Goal: Check status

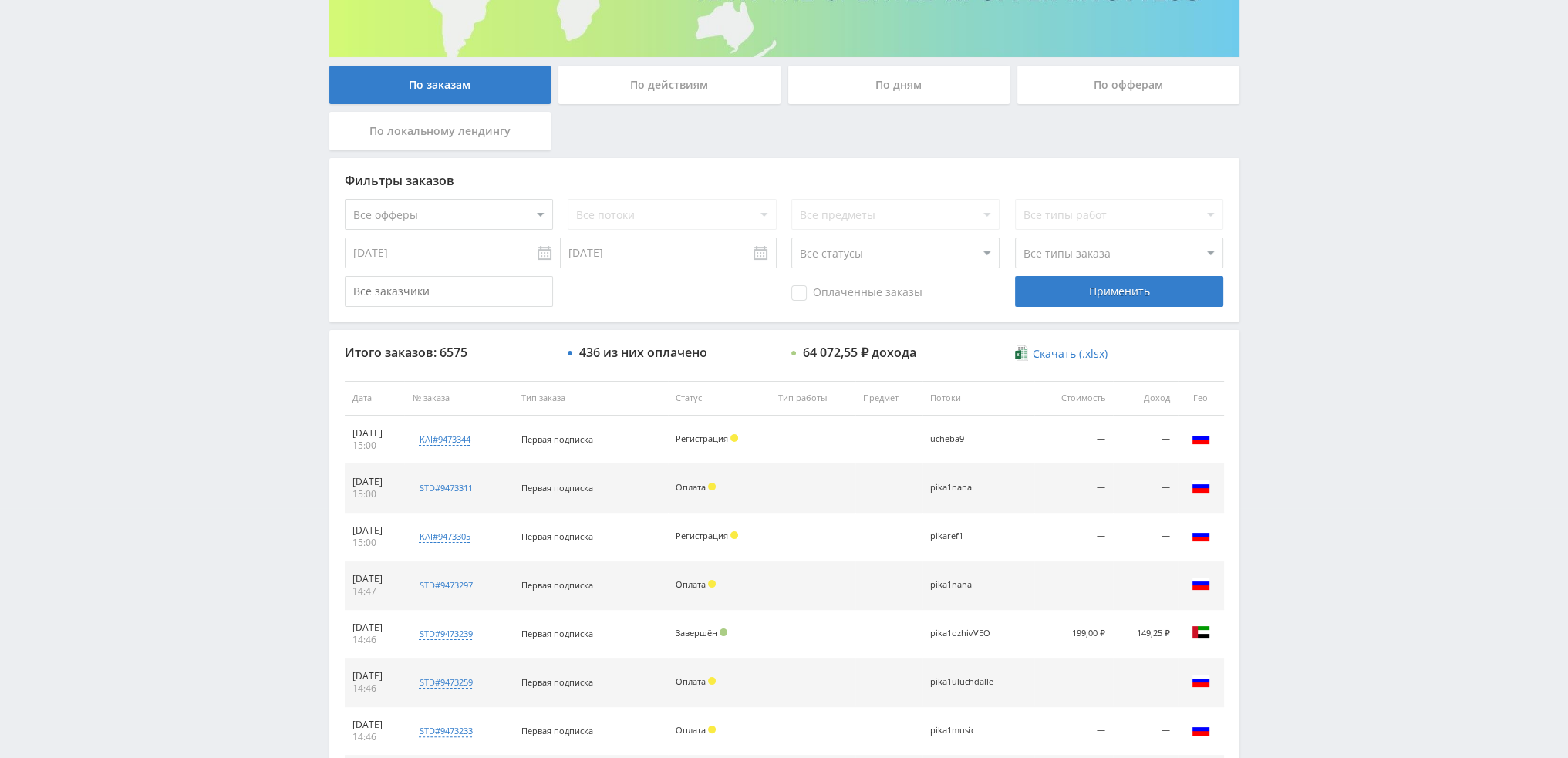
scroll to position [148, 0]
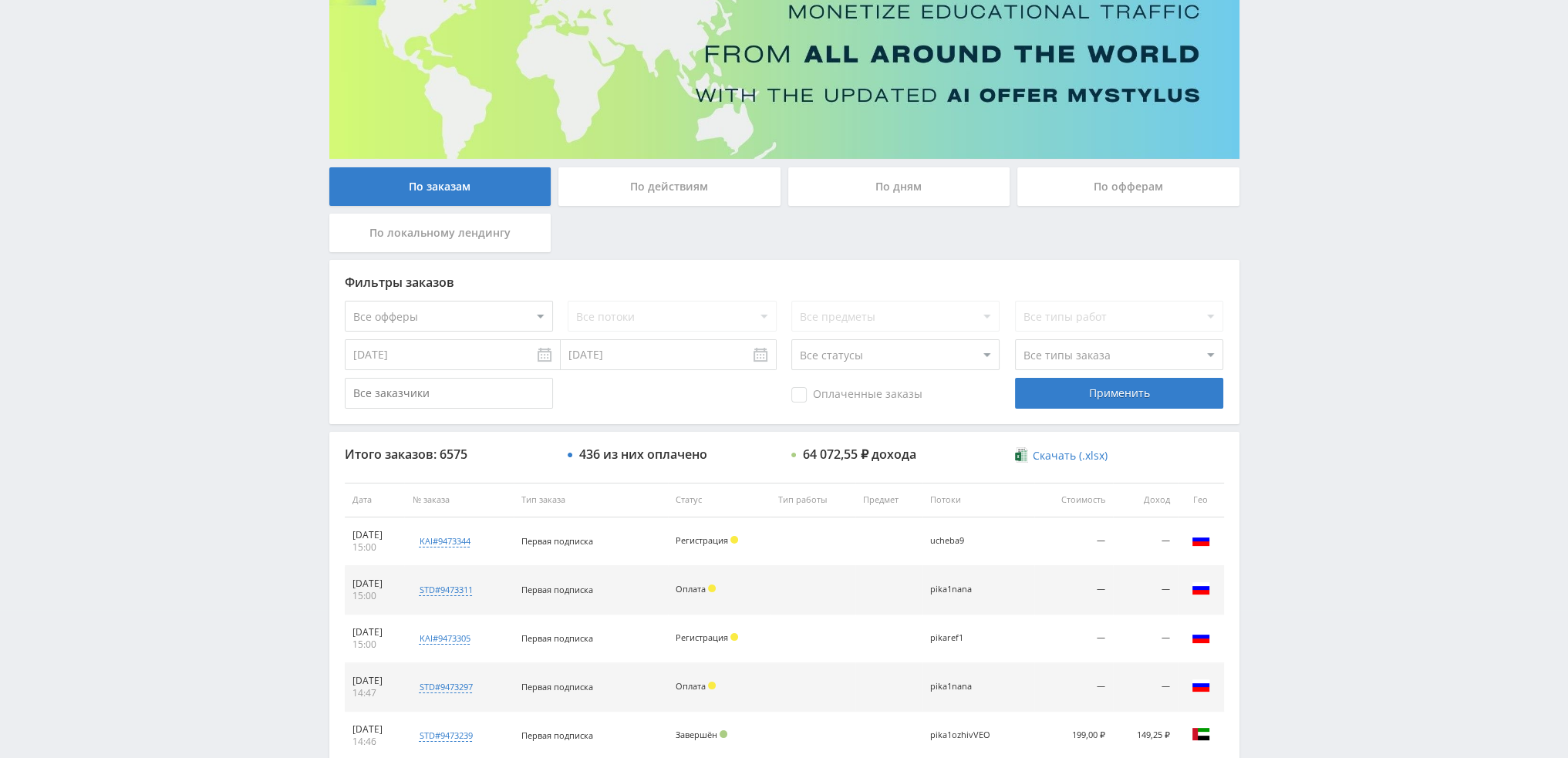
click at [906, 184] on div "По дням" at bounding box center [899, 186] width 222 height 38
click at [0, 0] on input "По дням" at bounding box center [0, 0] width 0 height 0
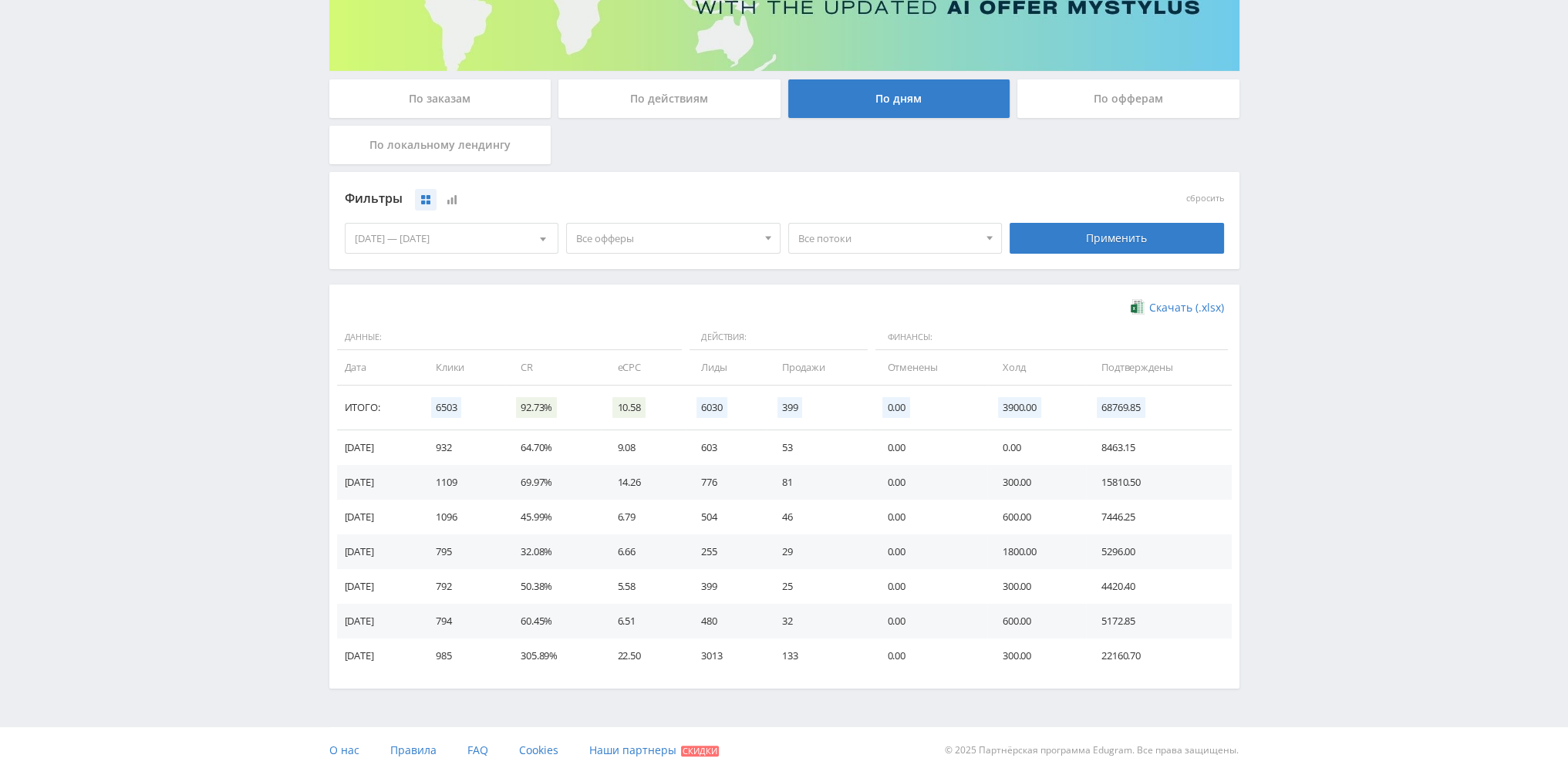
scroll to position [250, 0]
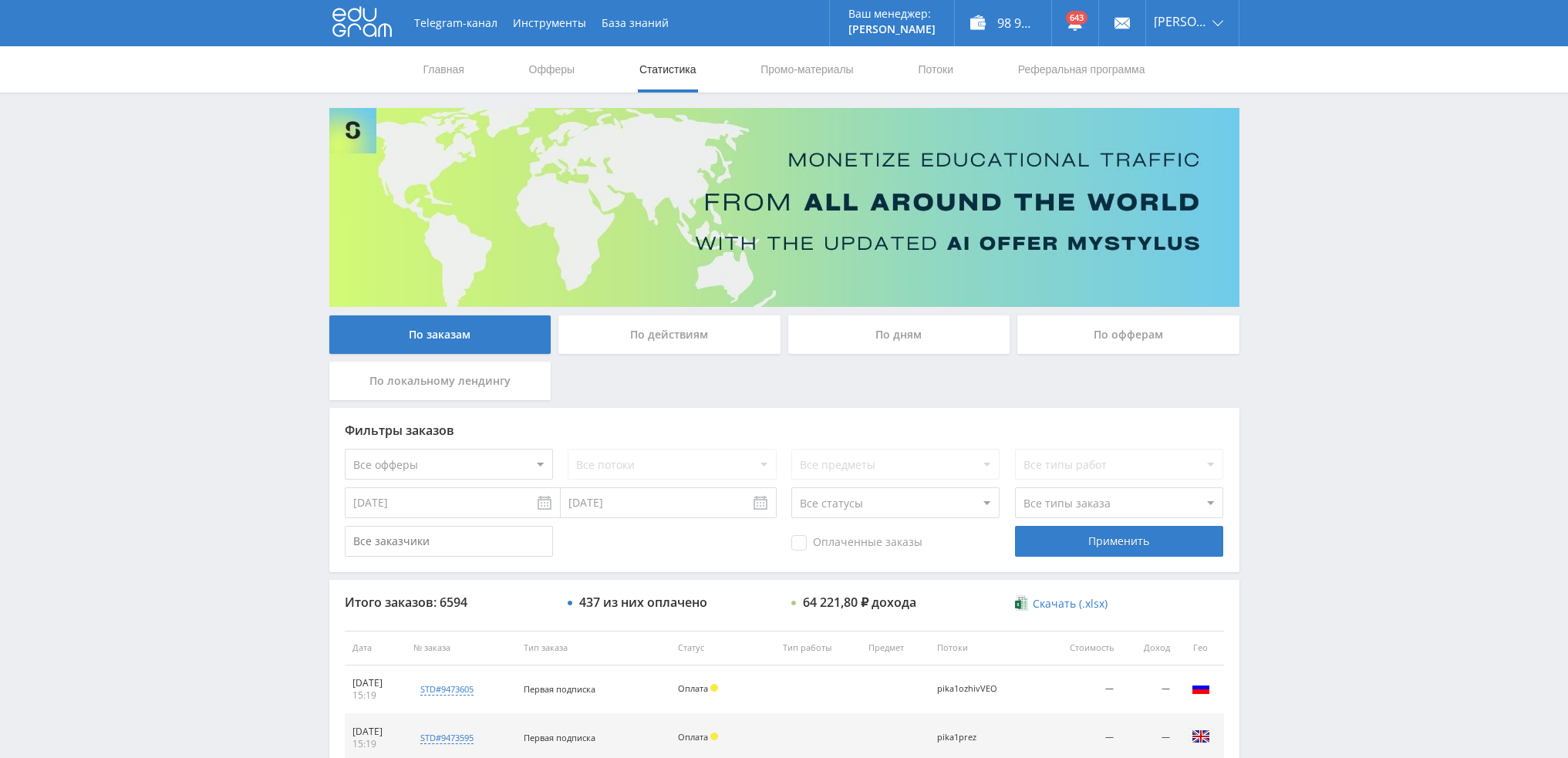
scroll to position [463, 0]
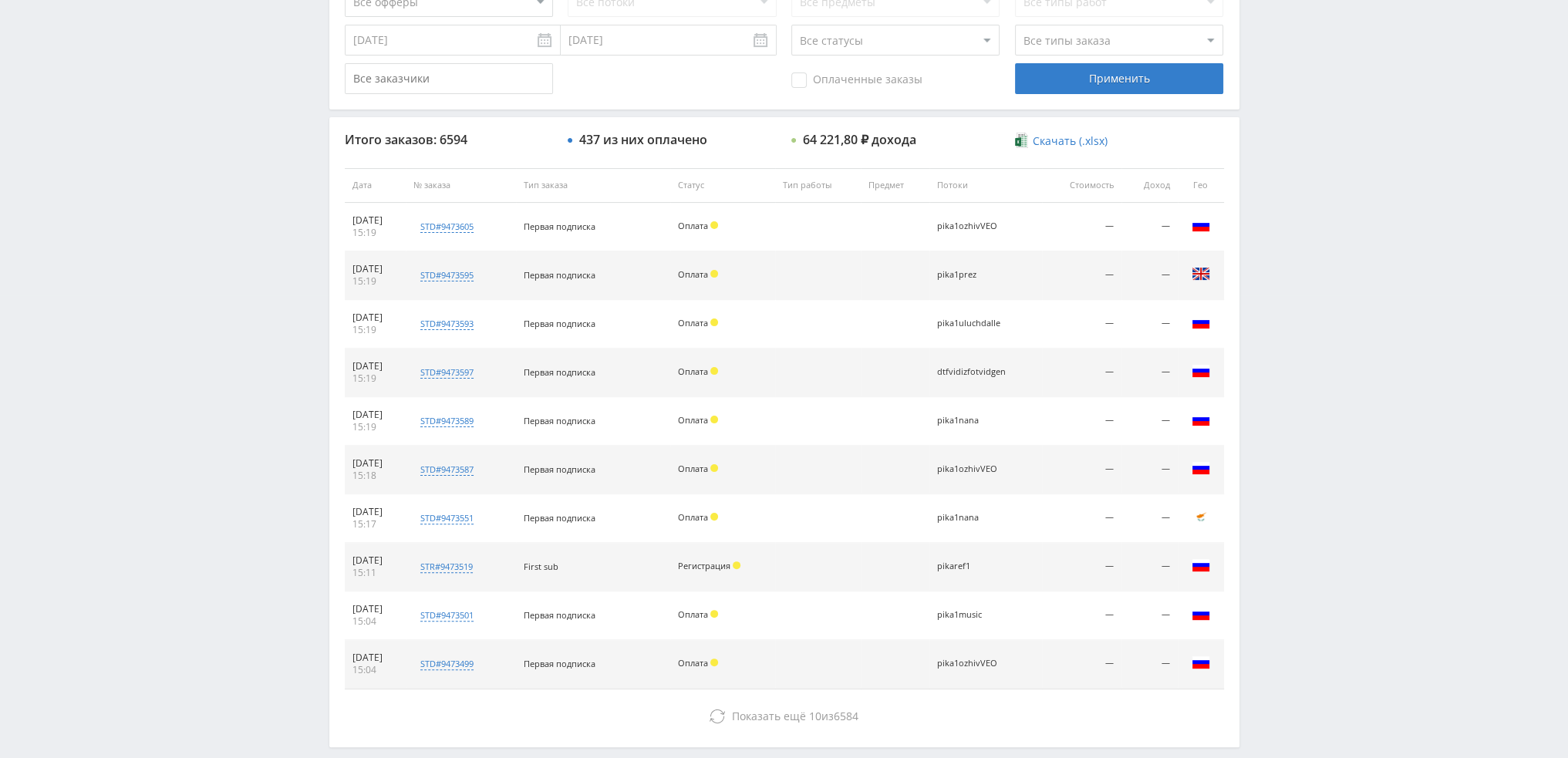
drag, startPoint x: 928, startPoint y: 560, endPoint x: 1010, endPoint y: 567, distance: 82.3
click at [1010, 567] on tr "11.09.2025 15:11 str#9473519 Заказчик 426754 First sub Регистрация pikaref1 — —…" at bounding box center [784, 567] width 879 height 49
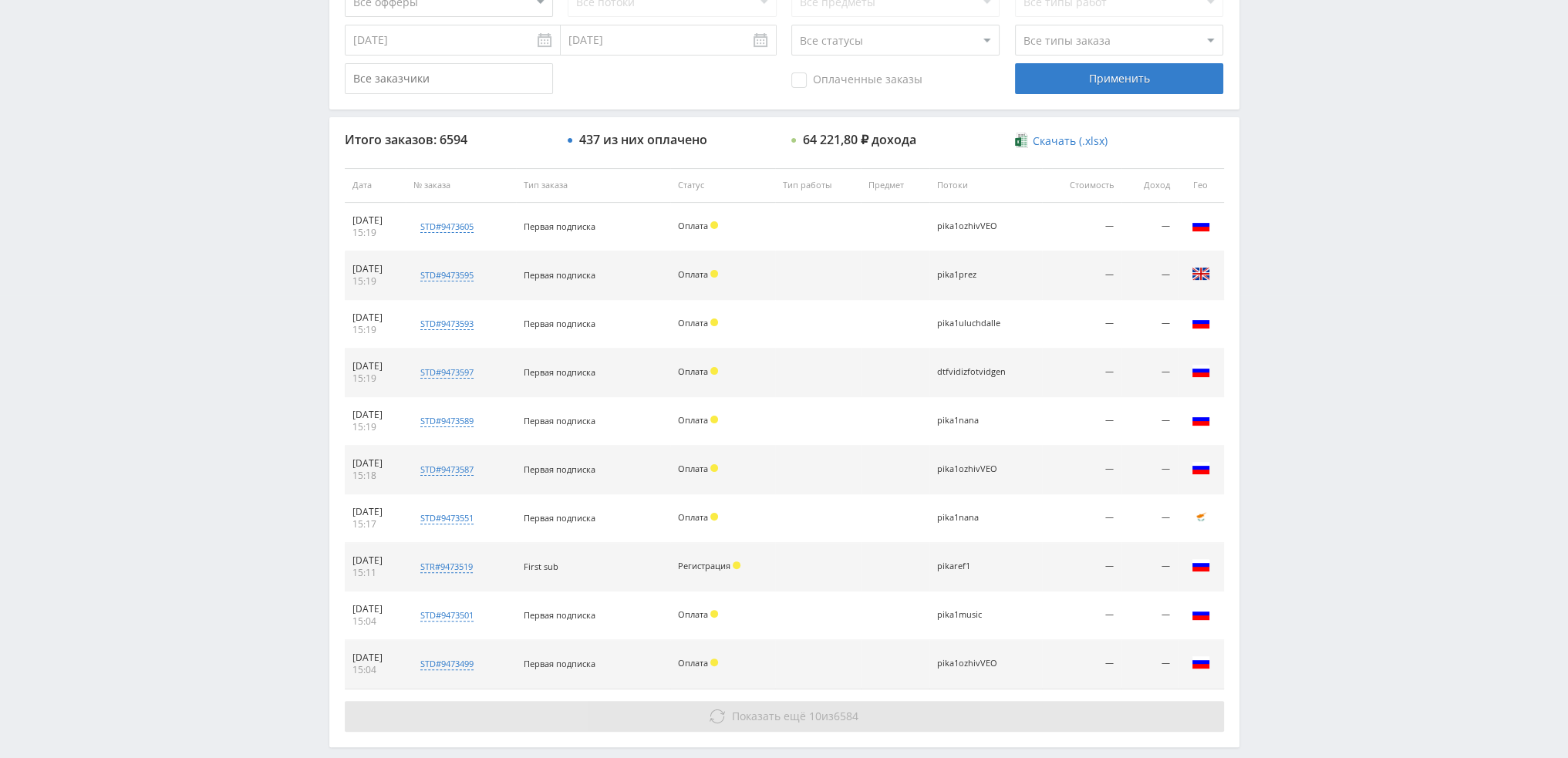
click at [863, 716] on button "Показать ещё 10 из 6584" at bounding box center [784, 716] width 879 height 30
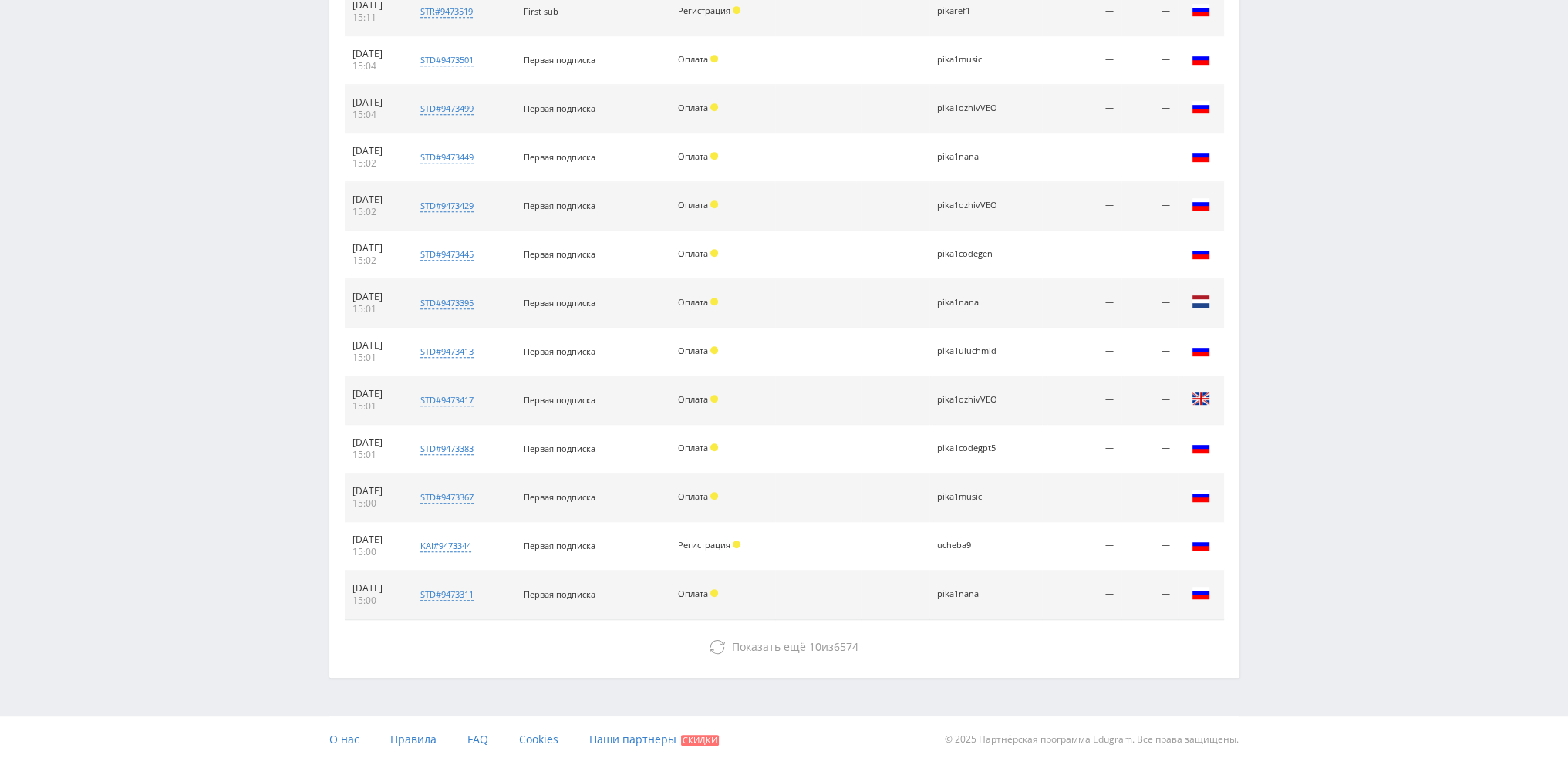
scroll to position [1018, 0]
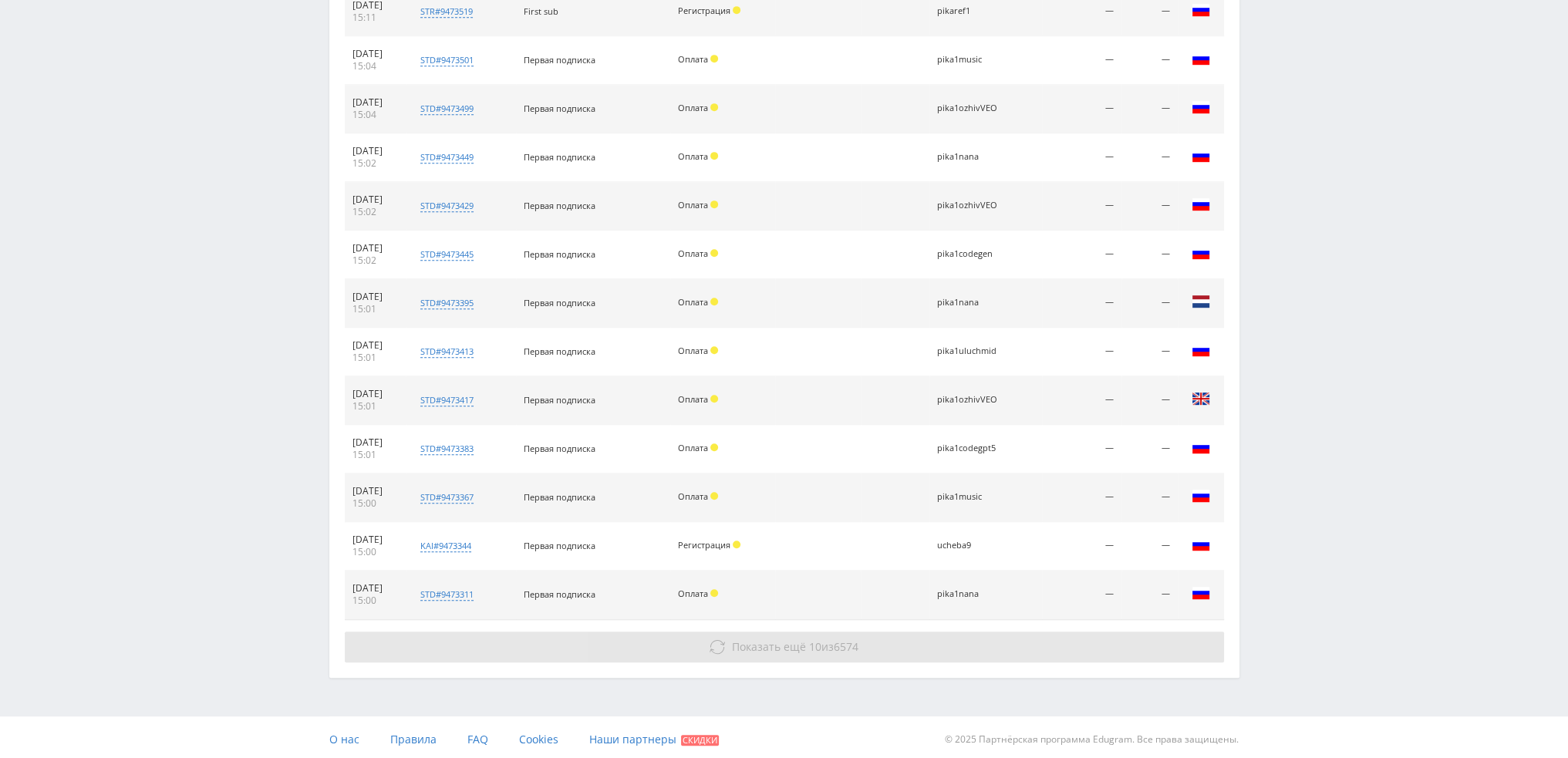
click at [830, 654] on button "Показать ещё 10 из 6574" at bounding box center [784, 647] width 879 height 30
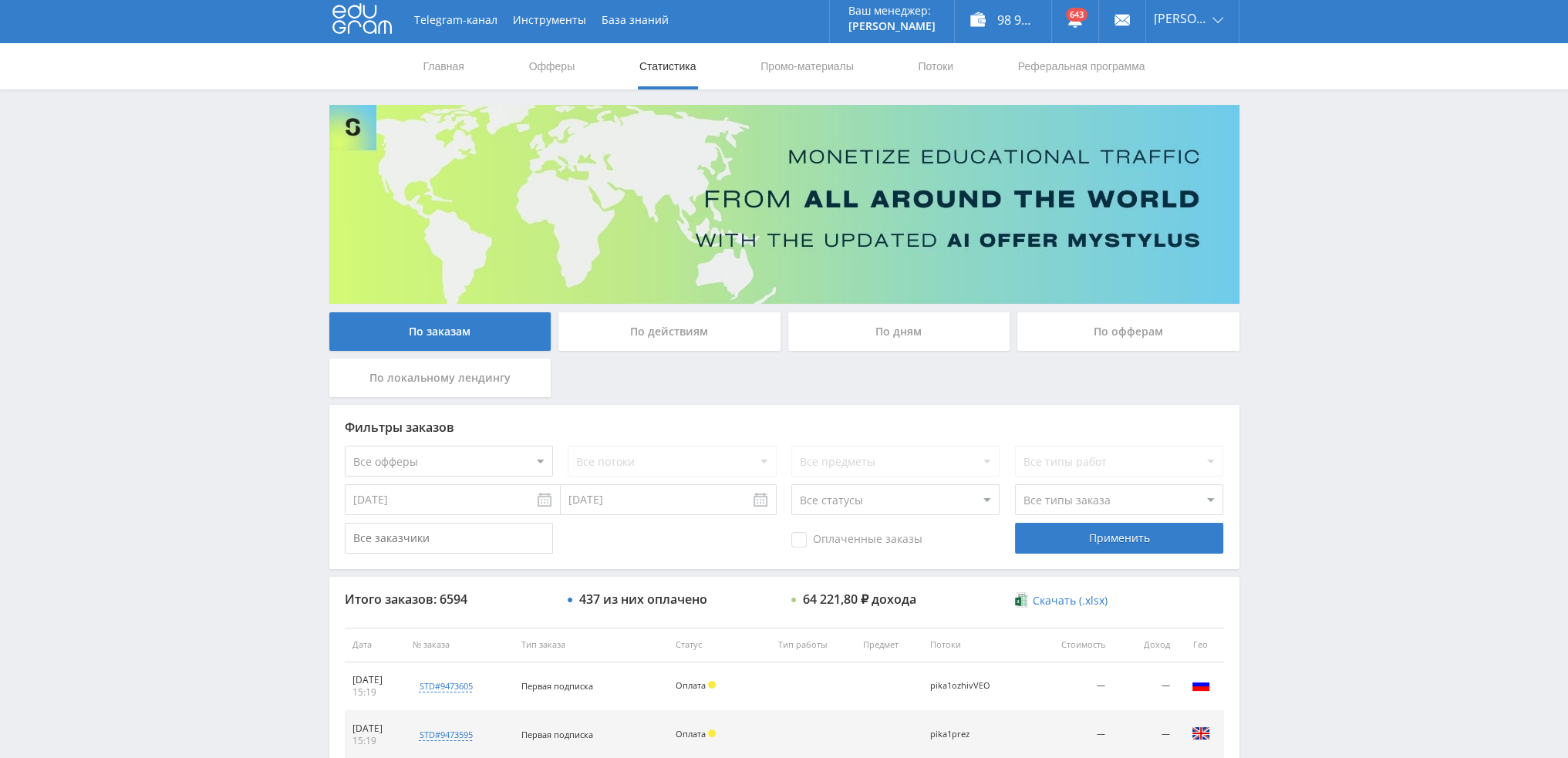
scroll to position [0, 0]
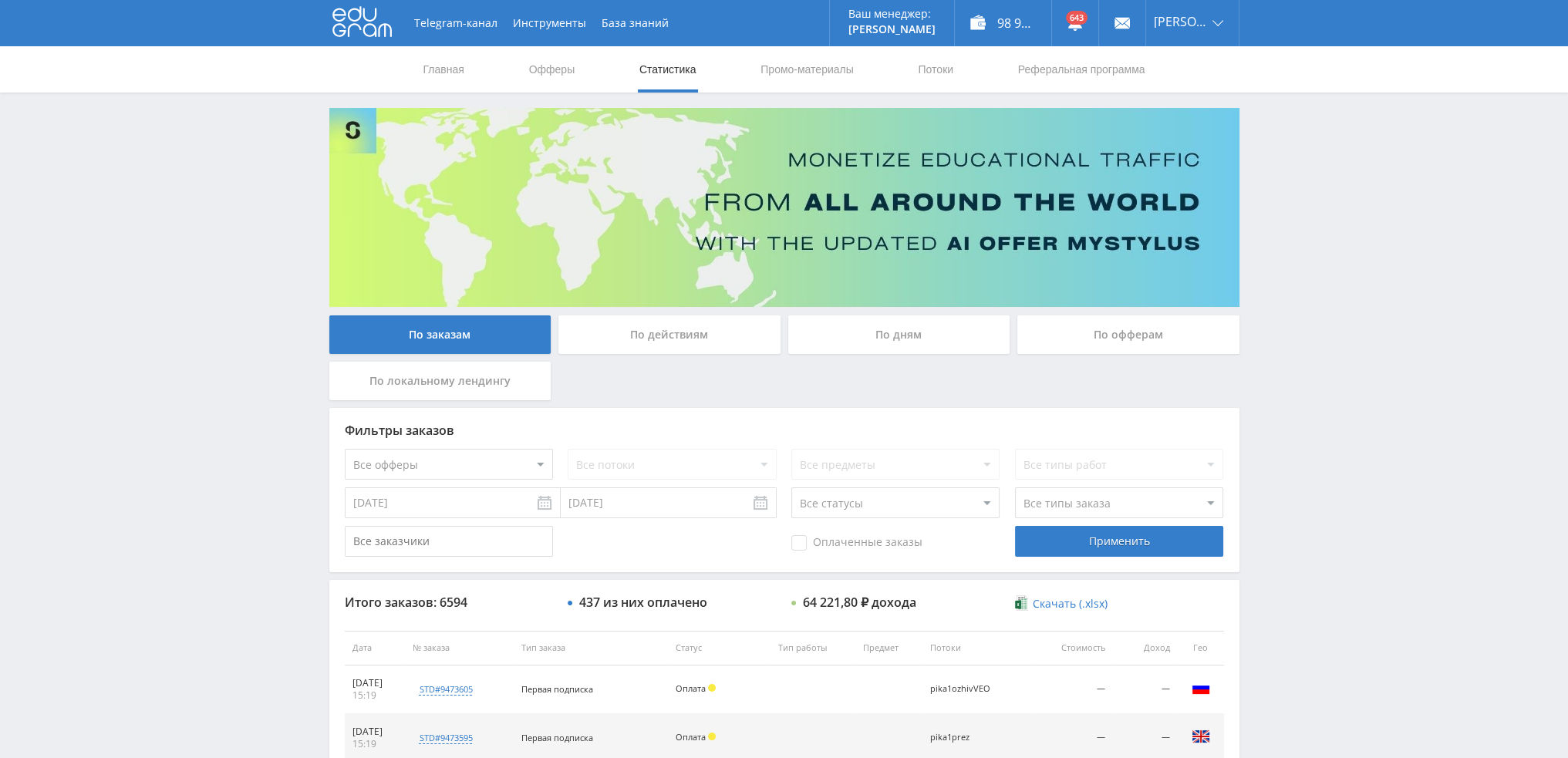
click at [888, 330] on div "По дням" at bounding box center [899, 335] width 222 height 38
click at [0, 0] on input "По дням" at bounding box center [0, 0] width 0 height 0
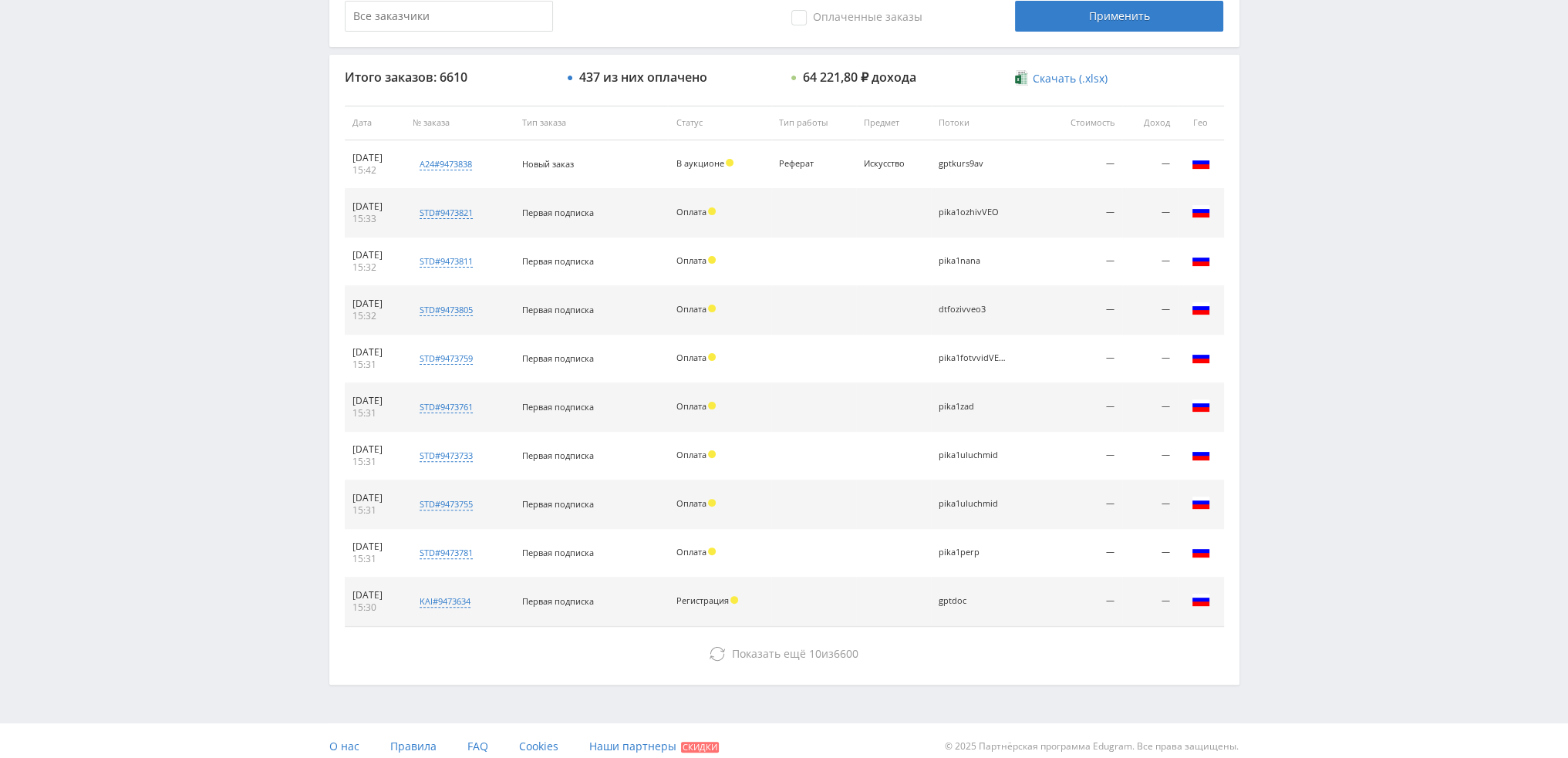
scroll to position [533, 0]
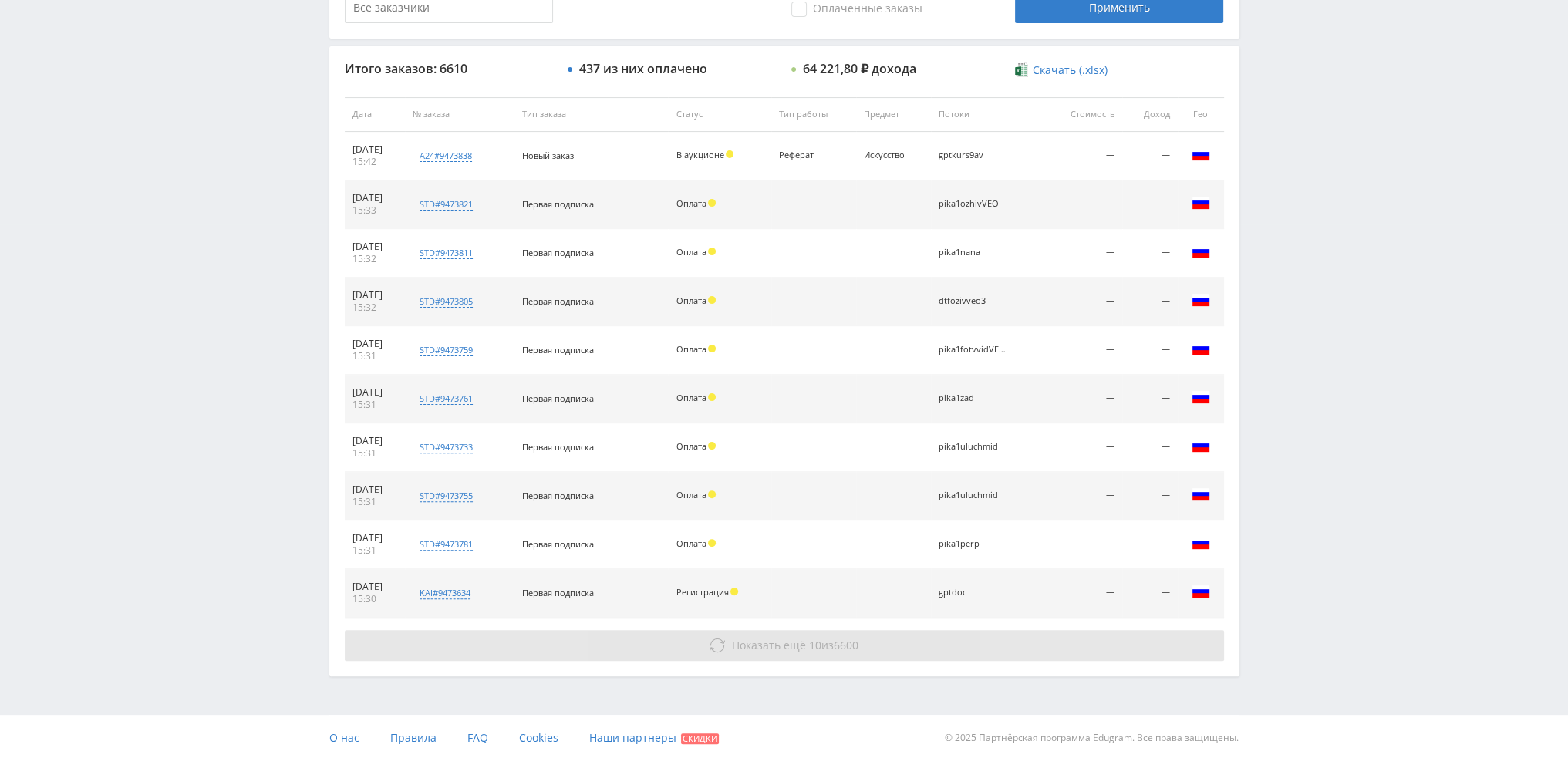
click at [761, 641] on span "Показать ещё" at bounding box center [768, 645] width 74 height 15
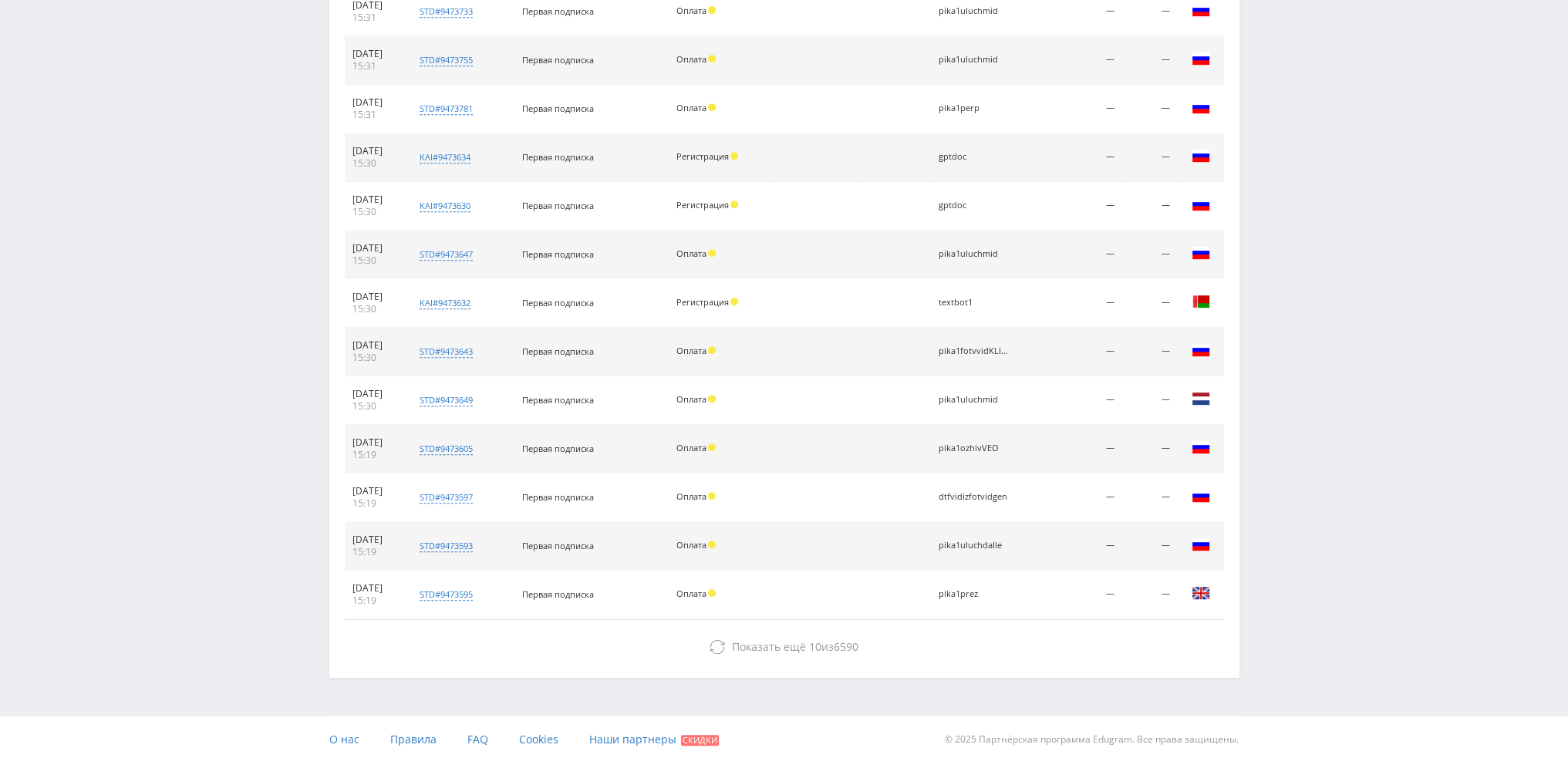
scroll to position [970, 0]
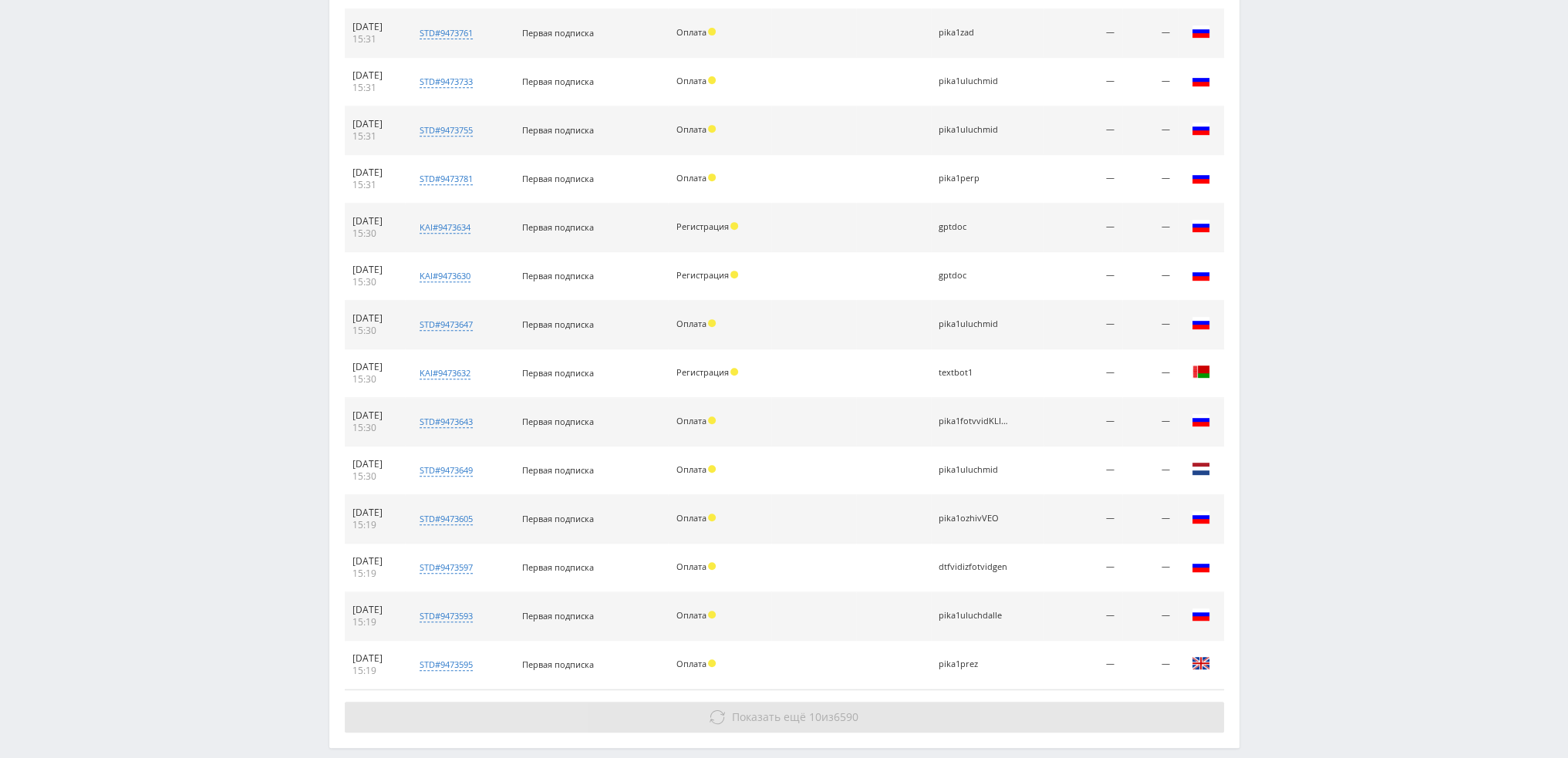
click at [774, 629] on div "Итого заказов: 6610 437 из них оплачено 64 221,80 ₽ дохода Скачать (.xlsx) Дата…" at bounding box center [784, 214] width 910 height 1067
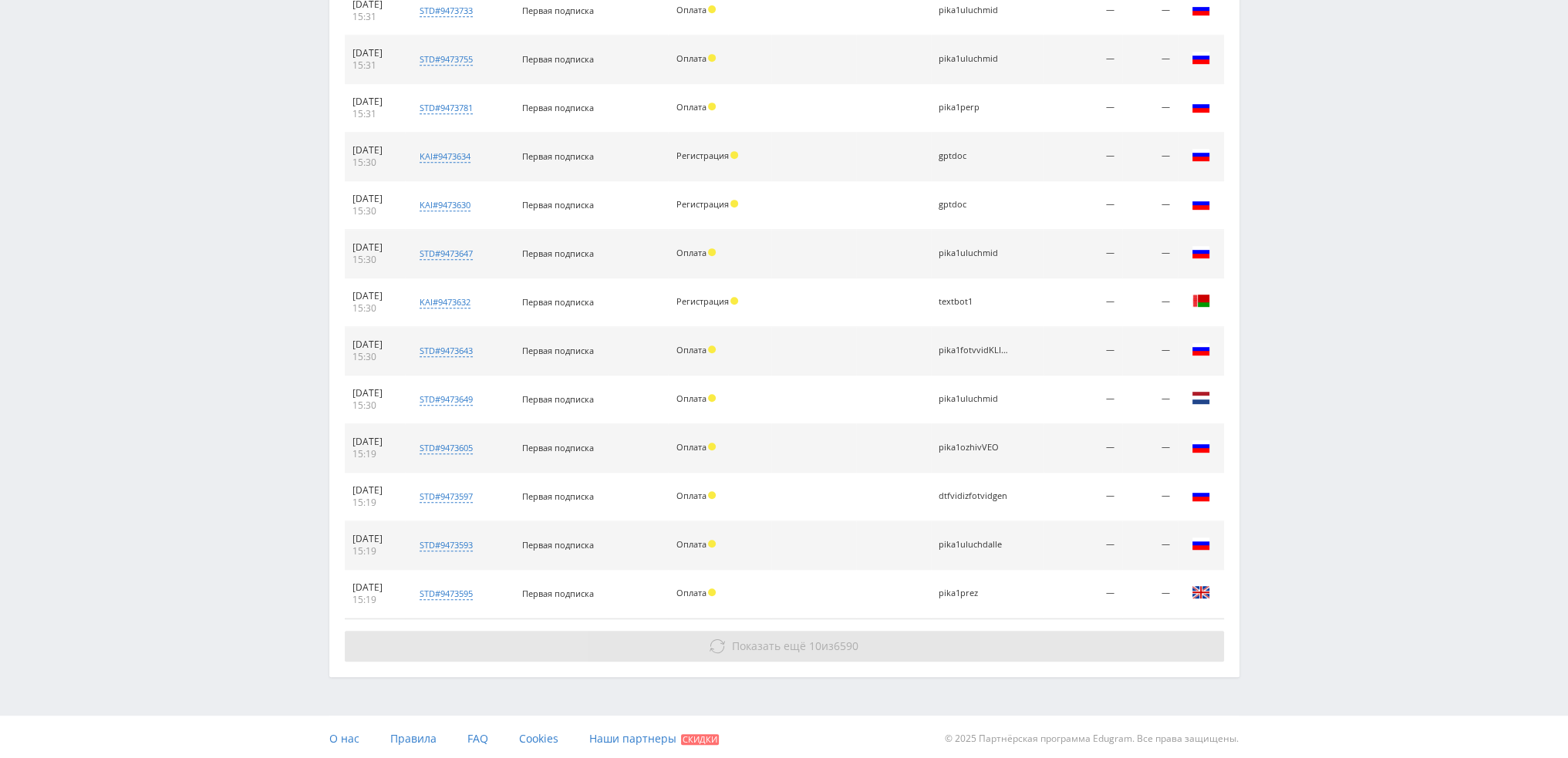
click at [778, 641] on span "Показать ещё" at bounding box center [768, 646] width 74 height 15
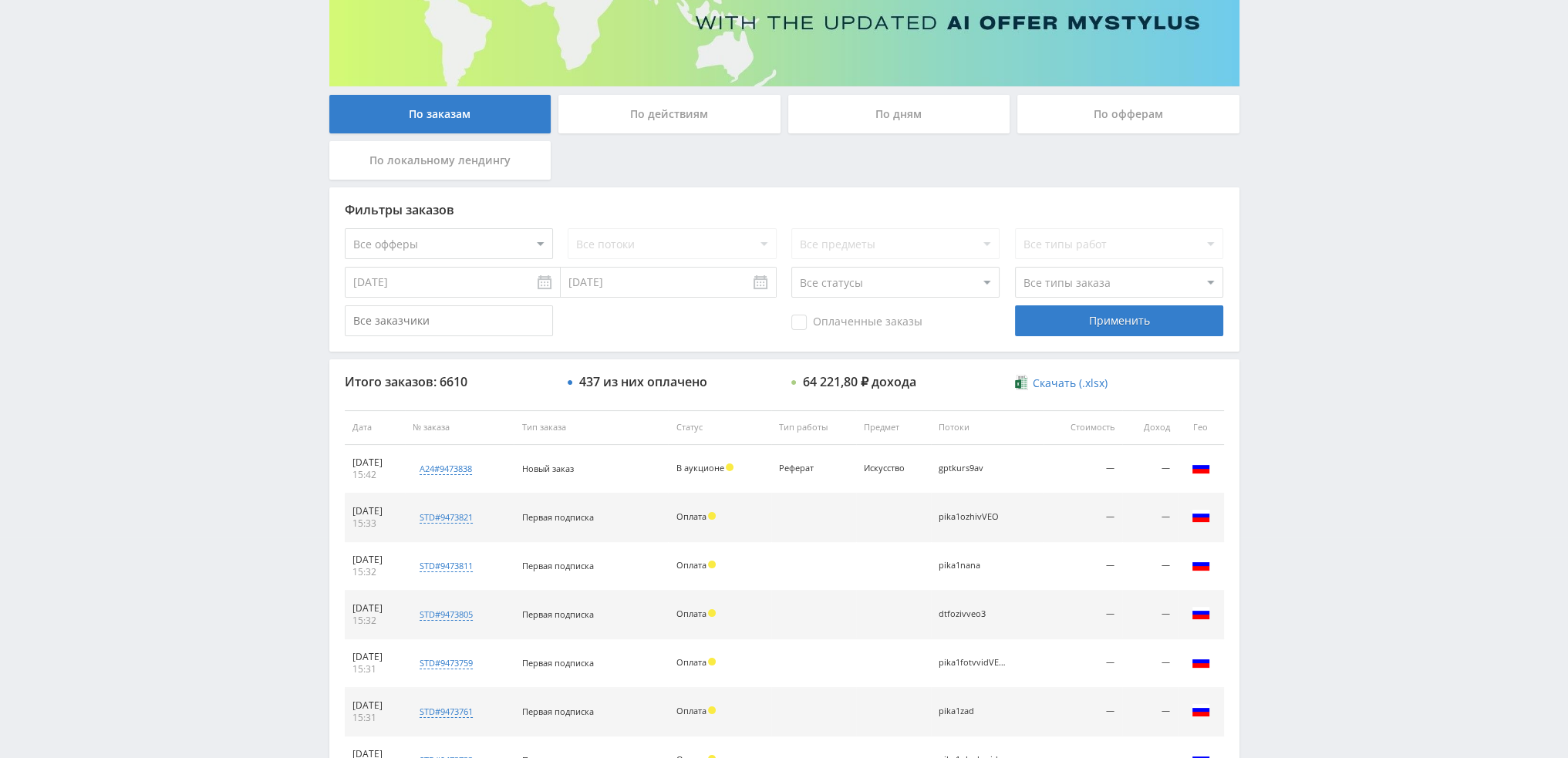
scroll to position [144, 0]
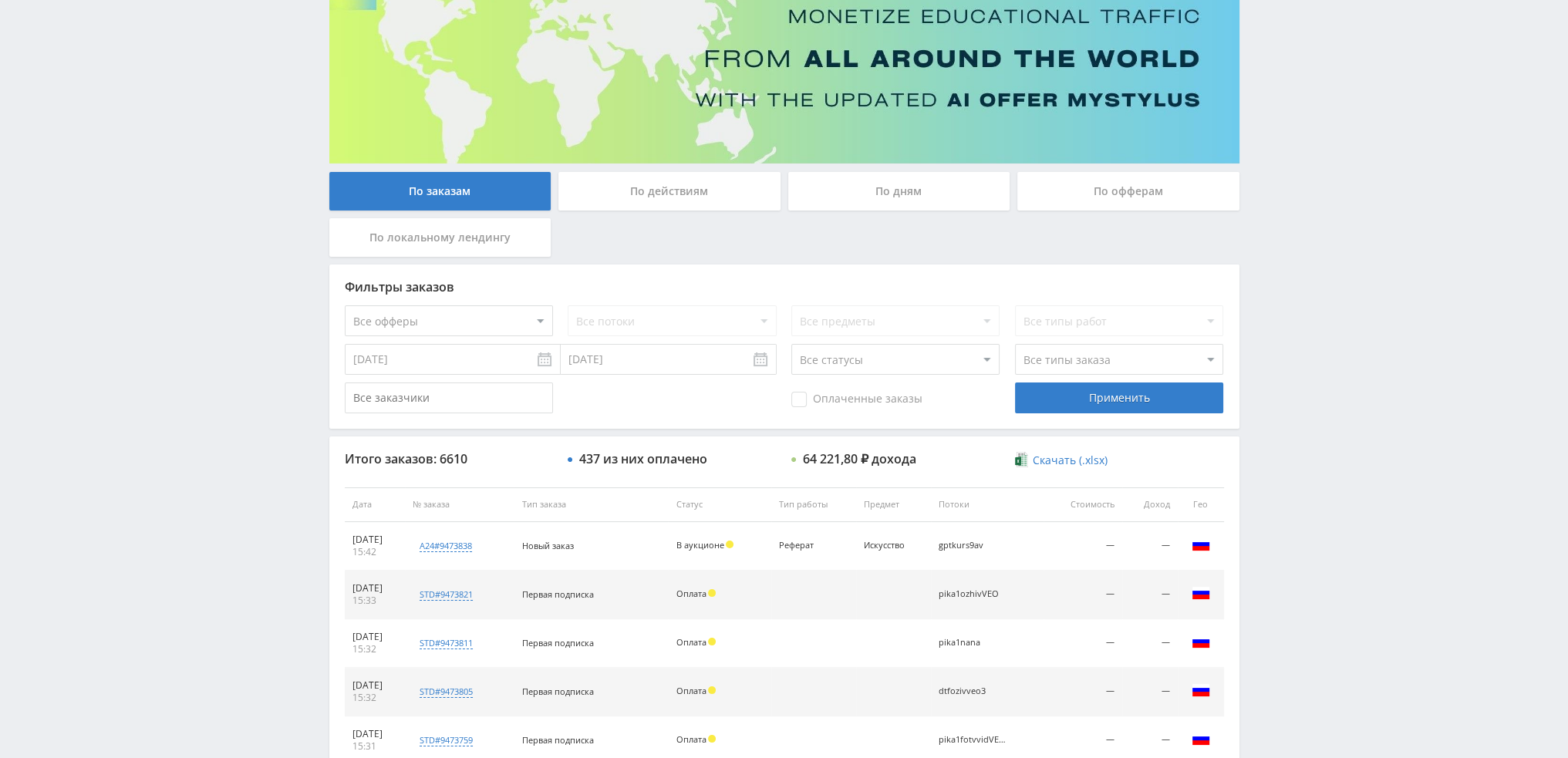
click at [902, 184] on div "По дням" at bounding box center [899, 191] width 222 height 38
click at [0, 0] on input "По дням" at bounding box center [0, 0] width 0 height 0
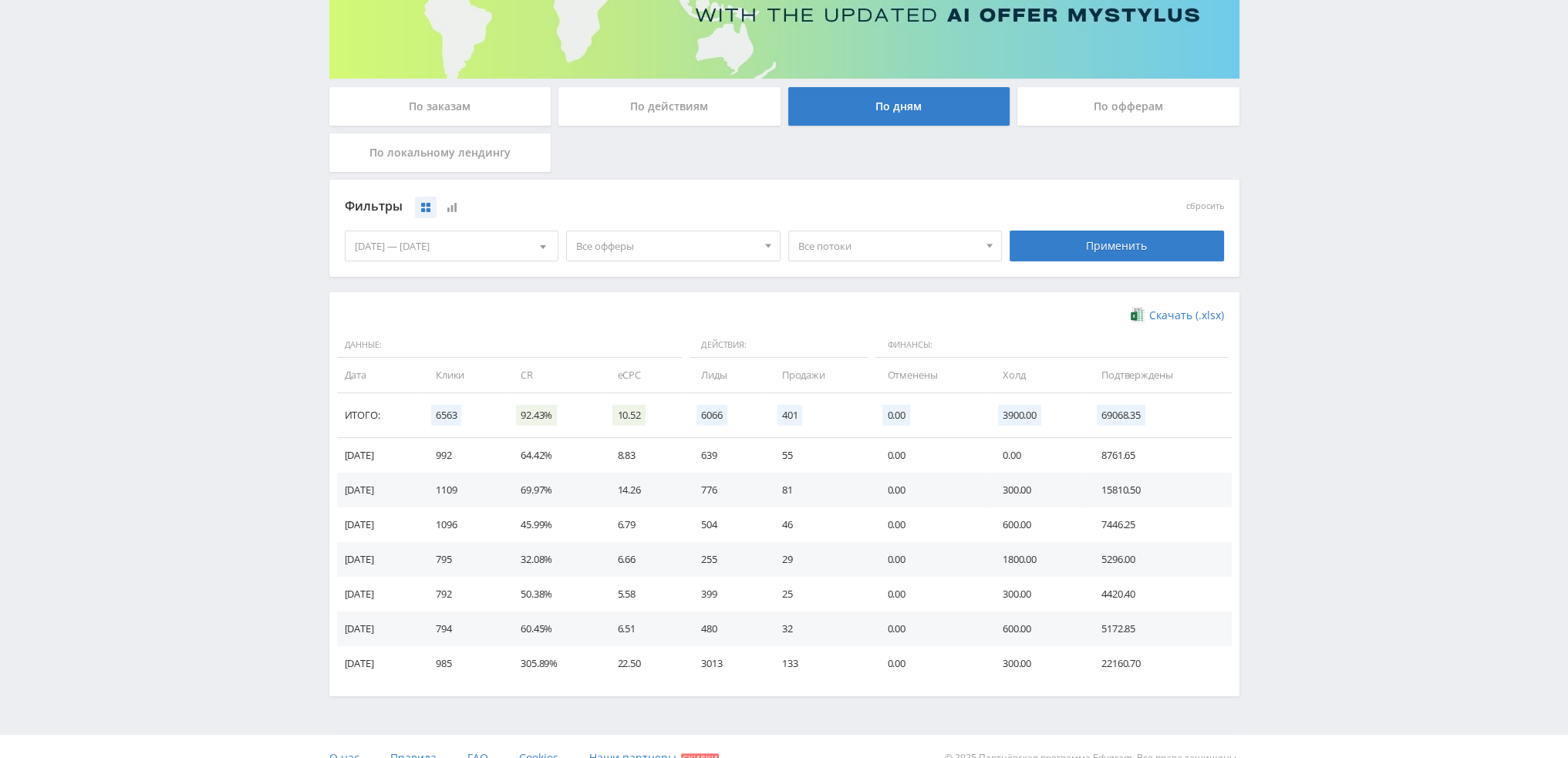
scroll to position [231, 0]
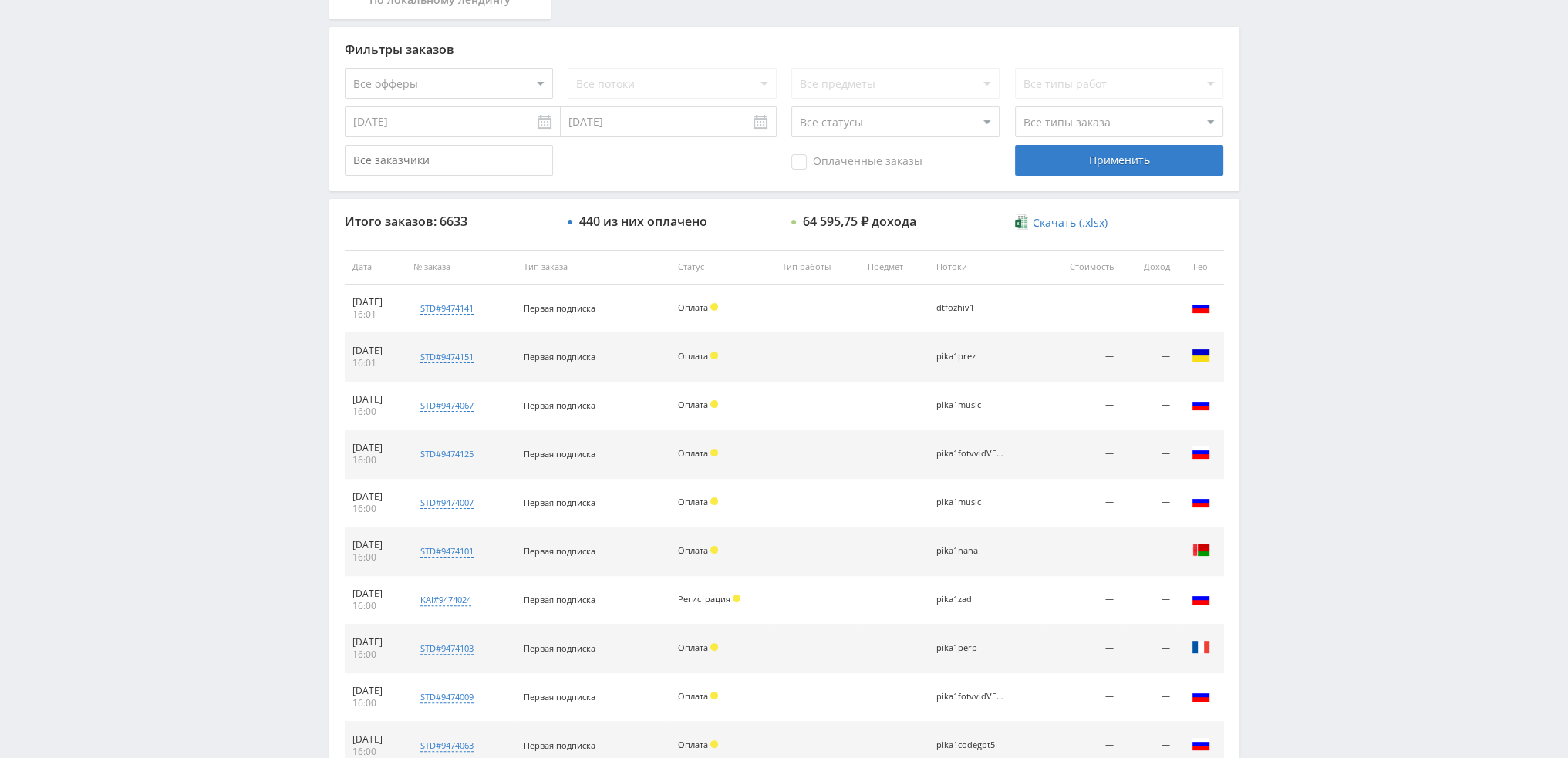
scroll to position [463, 0]
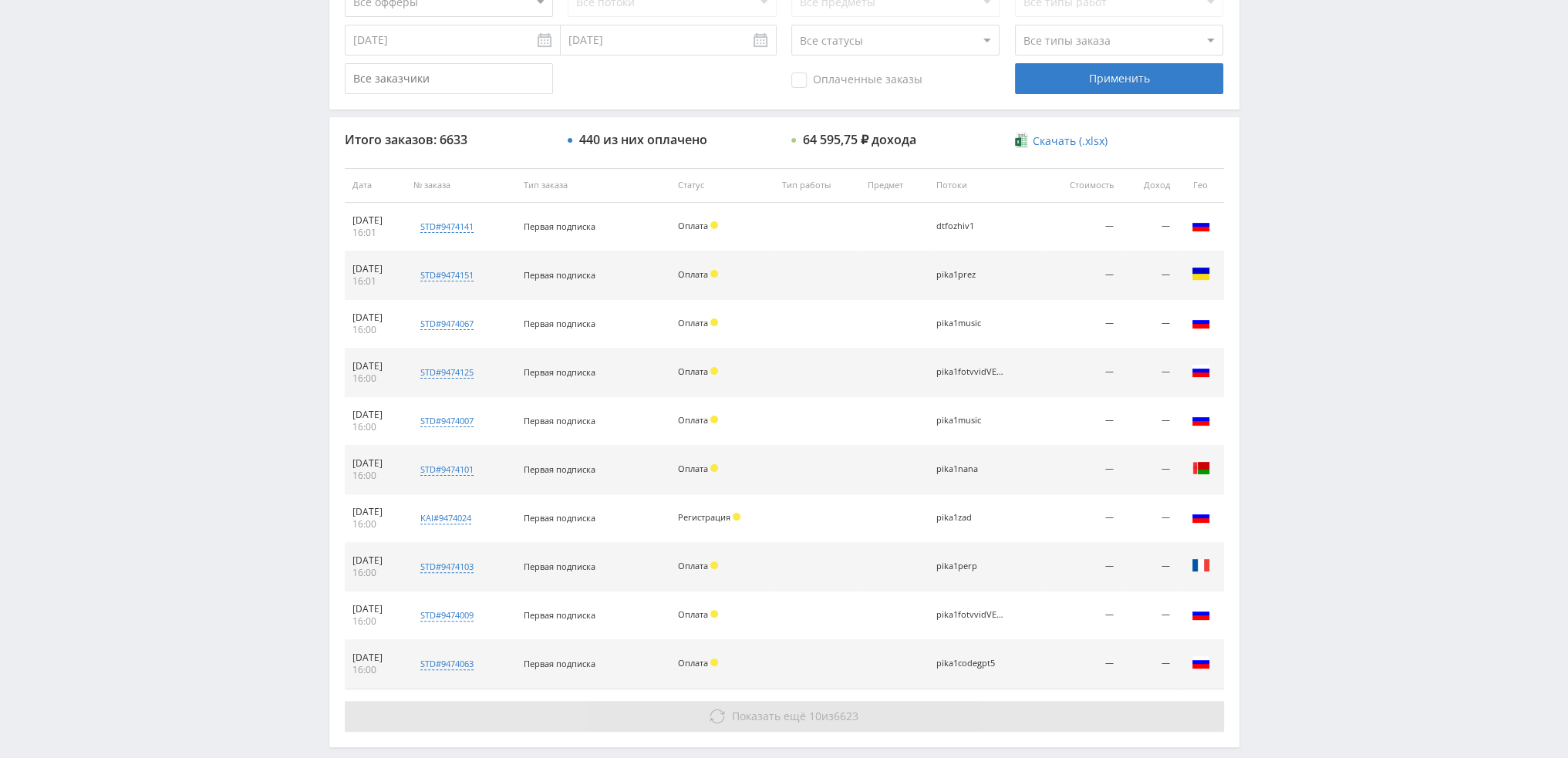
click at [742, 716] on span "Показать ещё" at bounding box center [768, 716] width 74 height 15
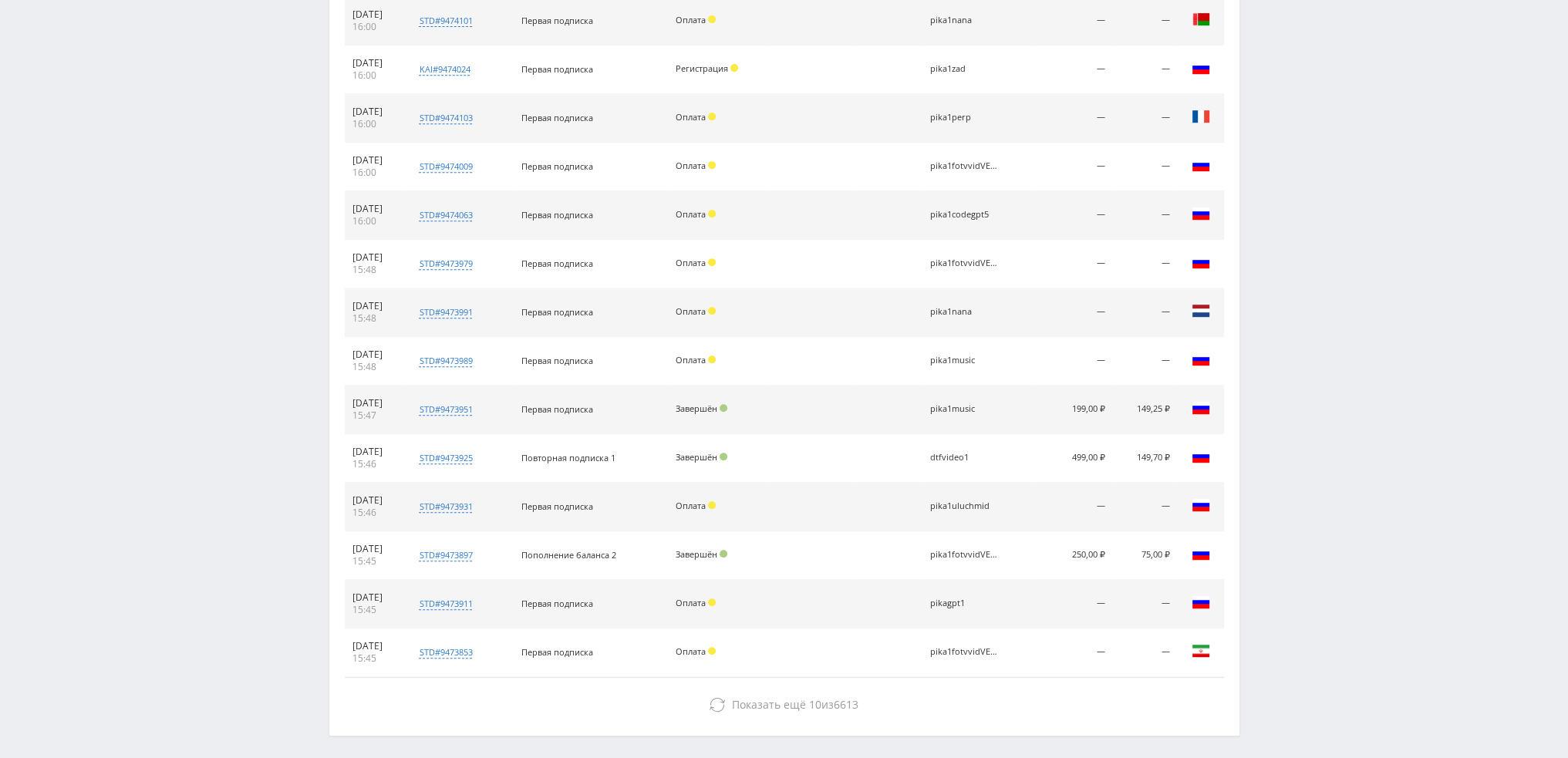
scroll to position [926, 0]
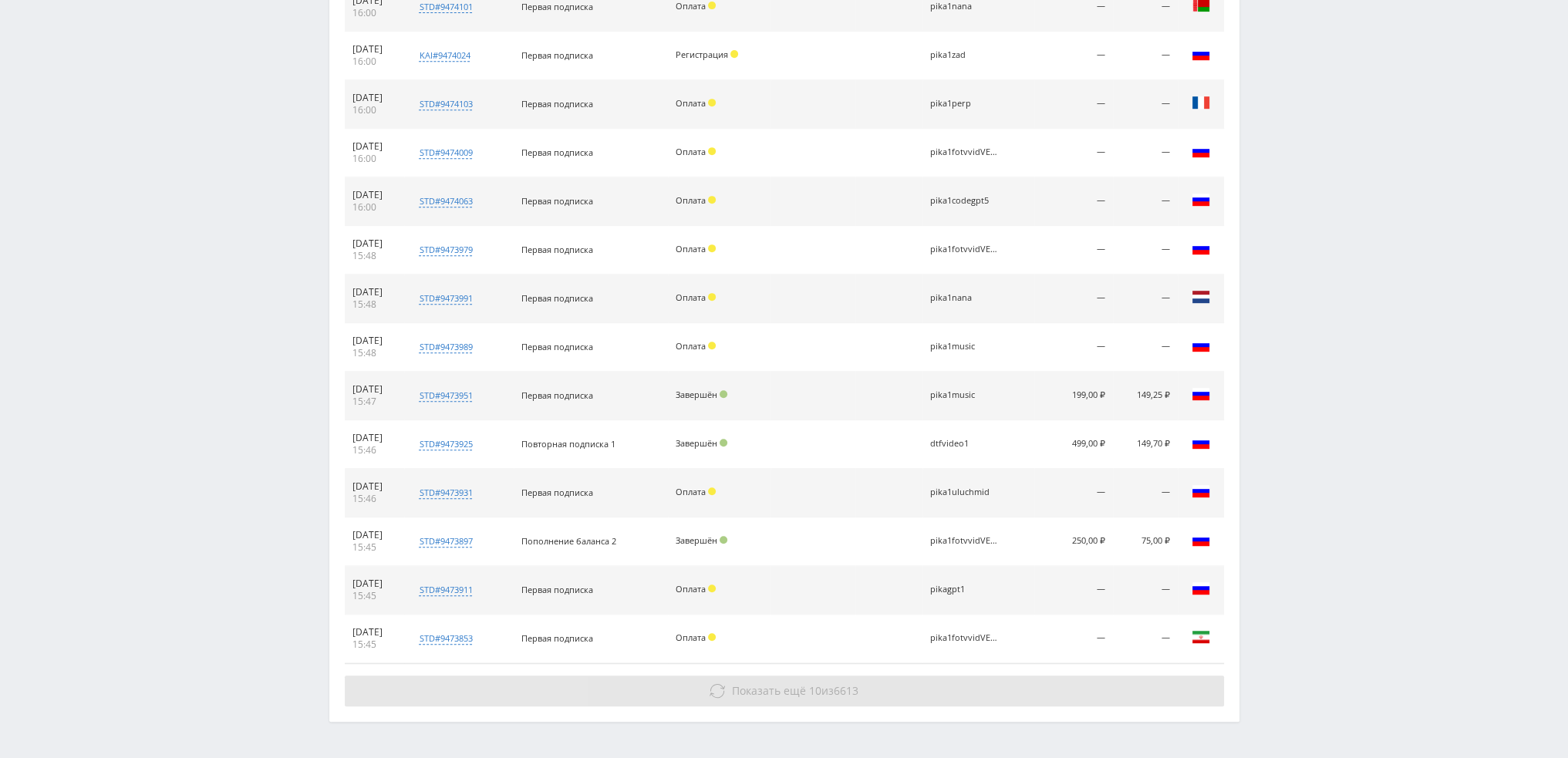
click at [848, 675] on button "Показать ещё 10 из 6613" at bounding box center [784, 690] width 879 height 30
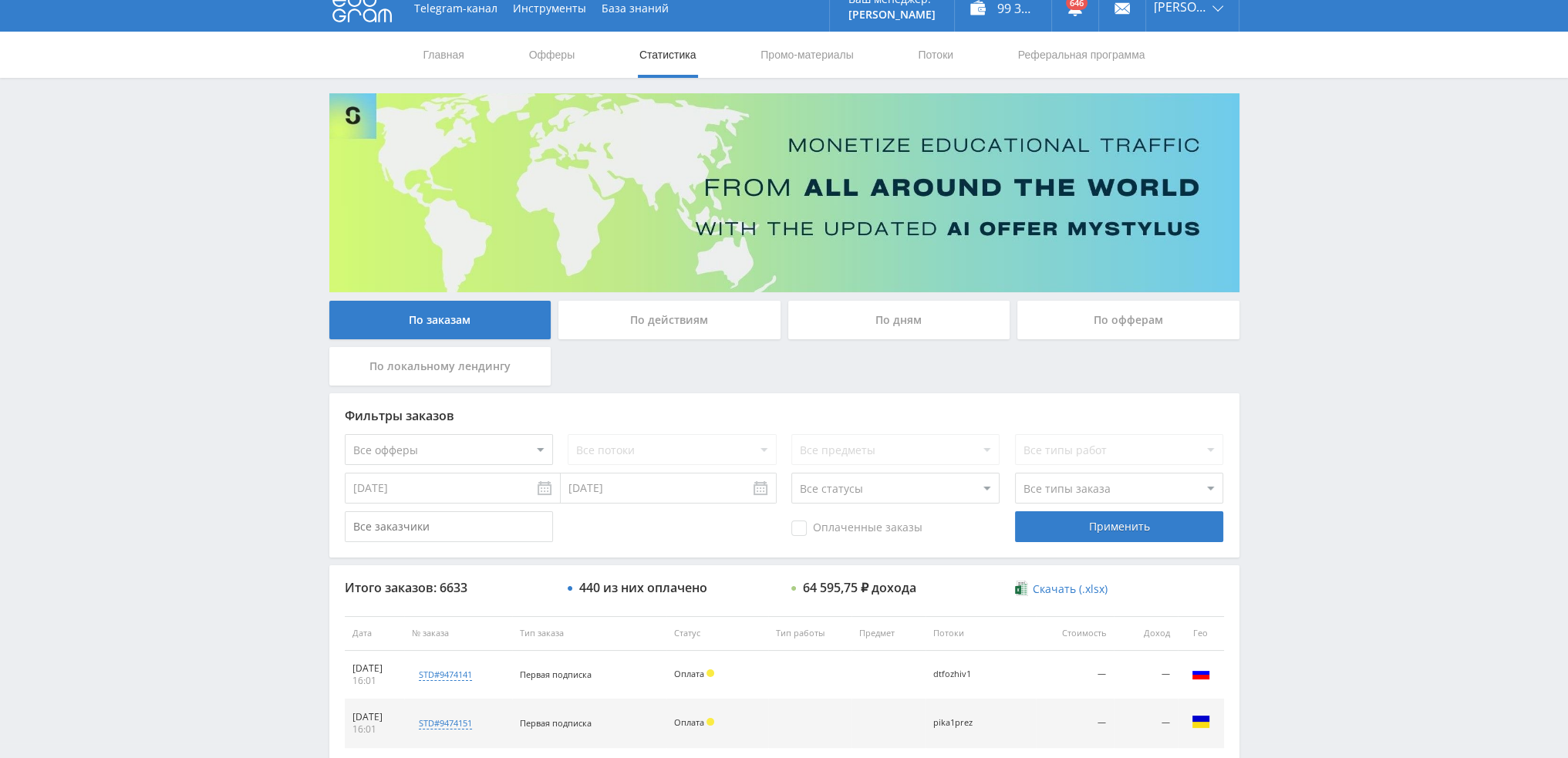
scroll to position [0, 0]
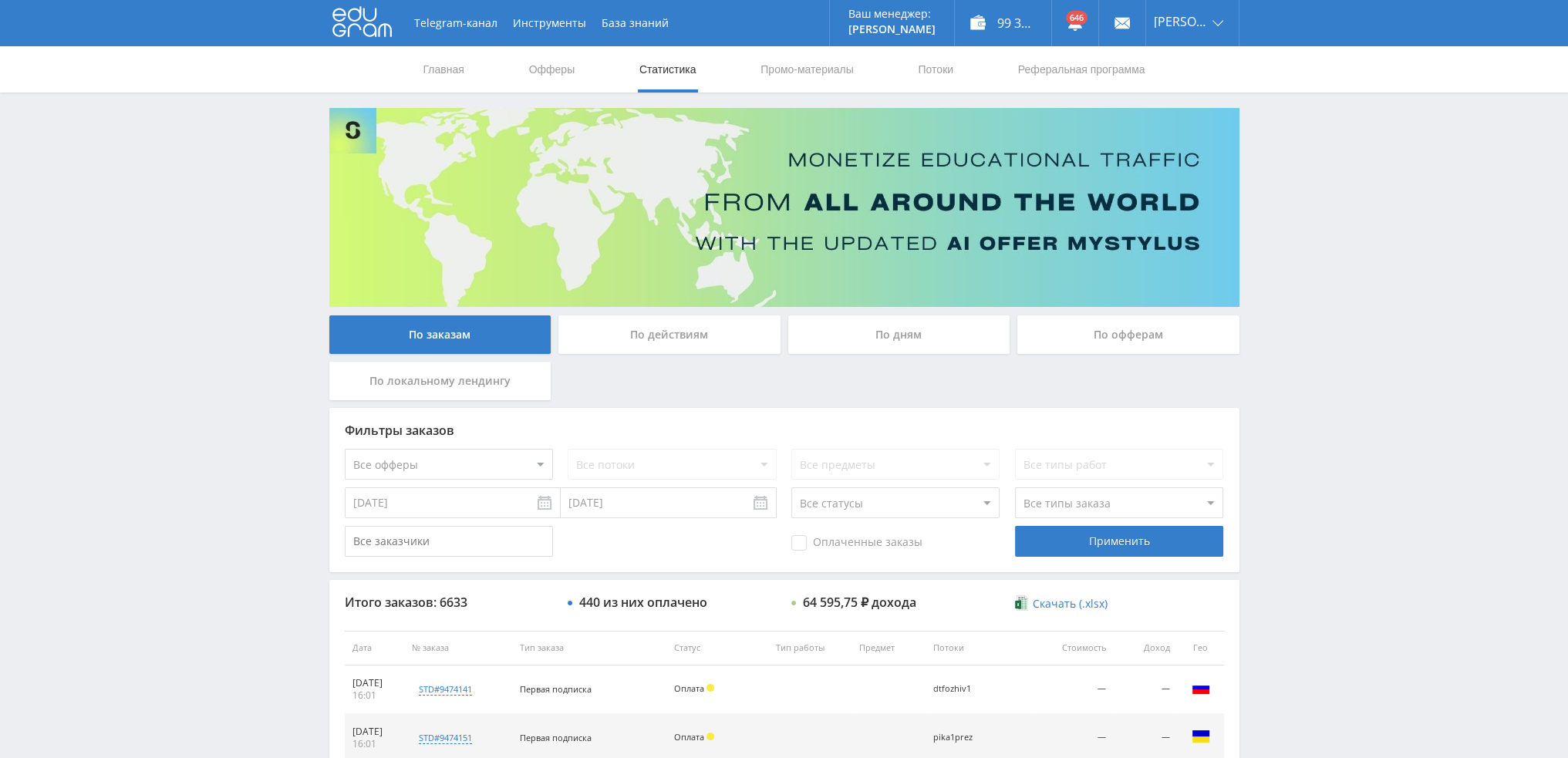
click at [879, 341] on div "По дням" at bounding box center [899, 335] width 222 height 38
click at [0, 0] on input "По дням" at bounding box center [0, 0] width 0 height 0
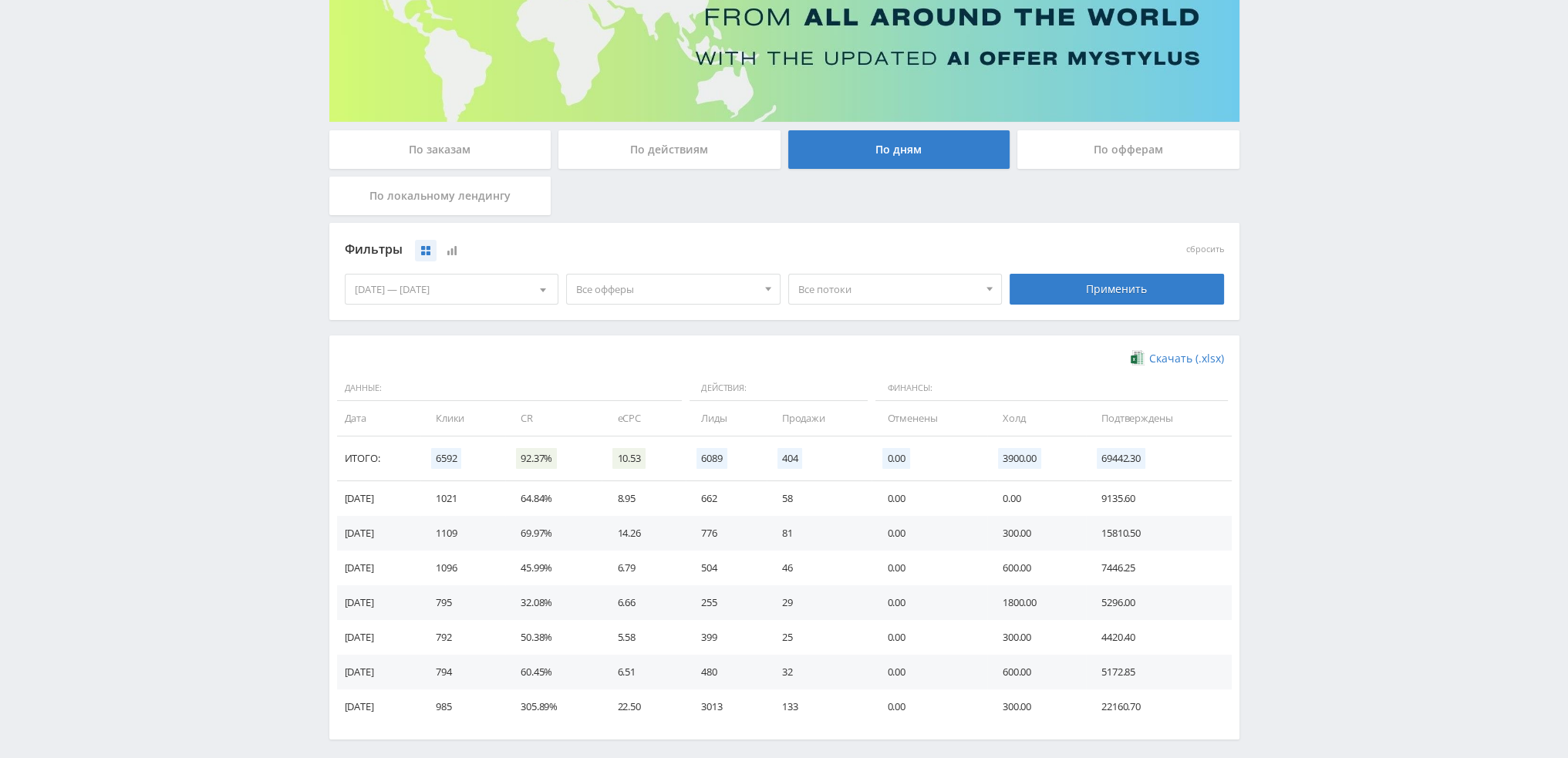
scroll to position [231, 0]
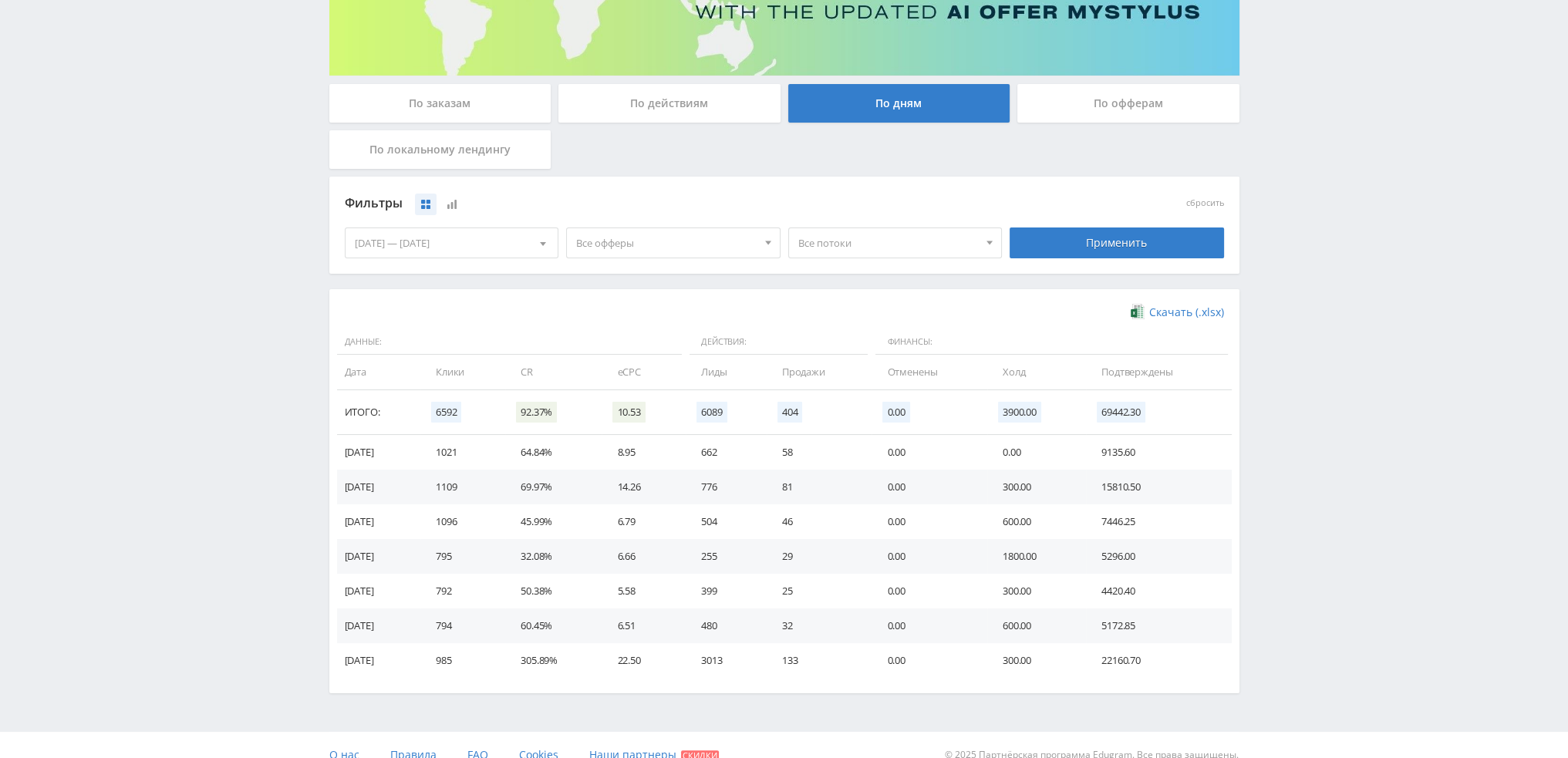
click at [632, 245] on span "Все офферы" at bounding box center [666, 243] width 180 height 30
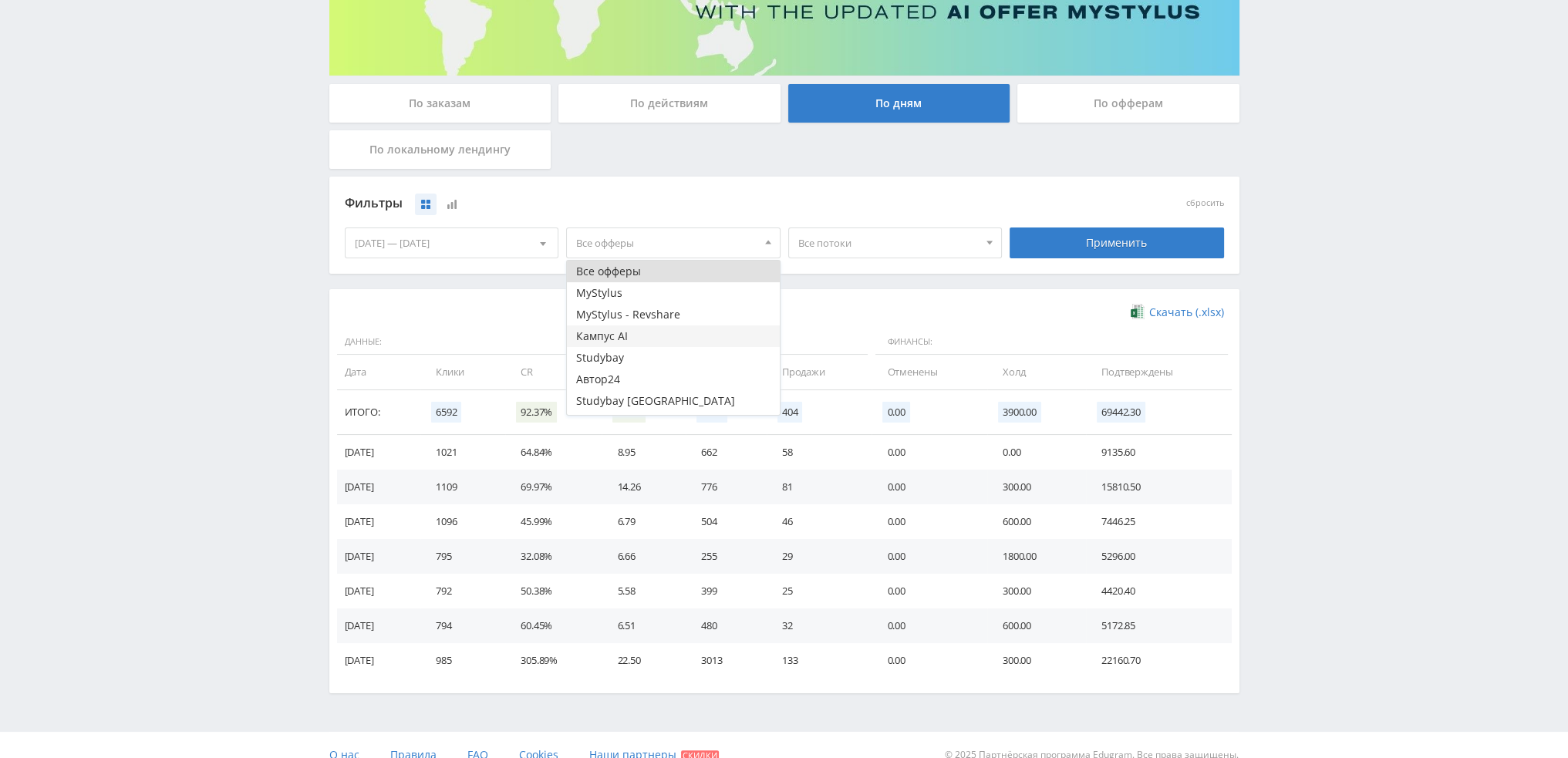
drag, startPoint x: 609, startPoint y: 375, endPoint x: 614, endPoint y: 339, distance: 36.3
click at [614, 339] on ul "Все офферы MyStylus MyStylus - Revshare Кампус AI Studybay Автор24 Studybay Bra…" at bounding box center [673, 347] width 213 height 173
click at [627, 336] on button "Кампус AI" at bounding box center [673, 336] width 213 height 22
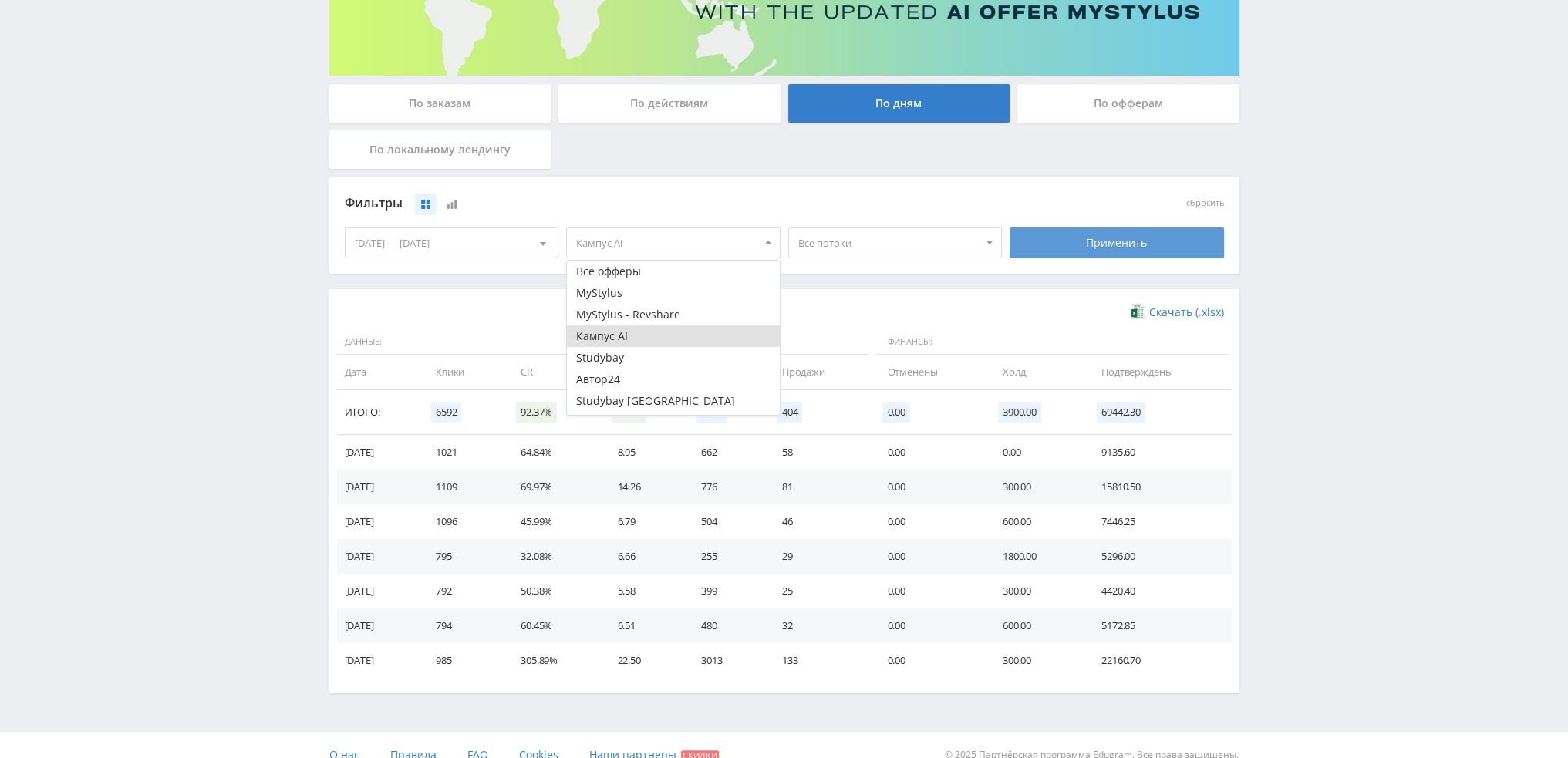
click at [1109, 243] on div "Применить" at bounding box center [1116, 242] width 214 height 30
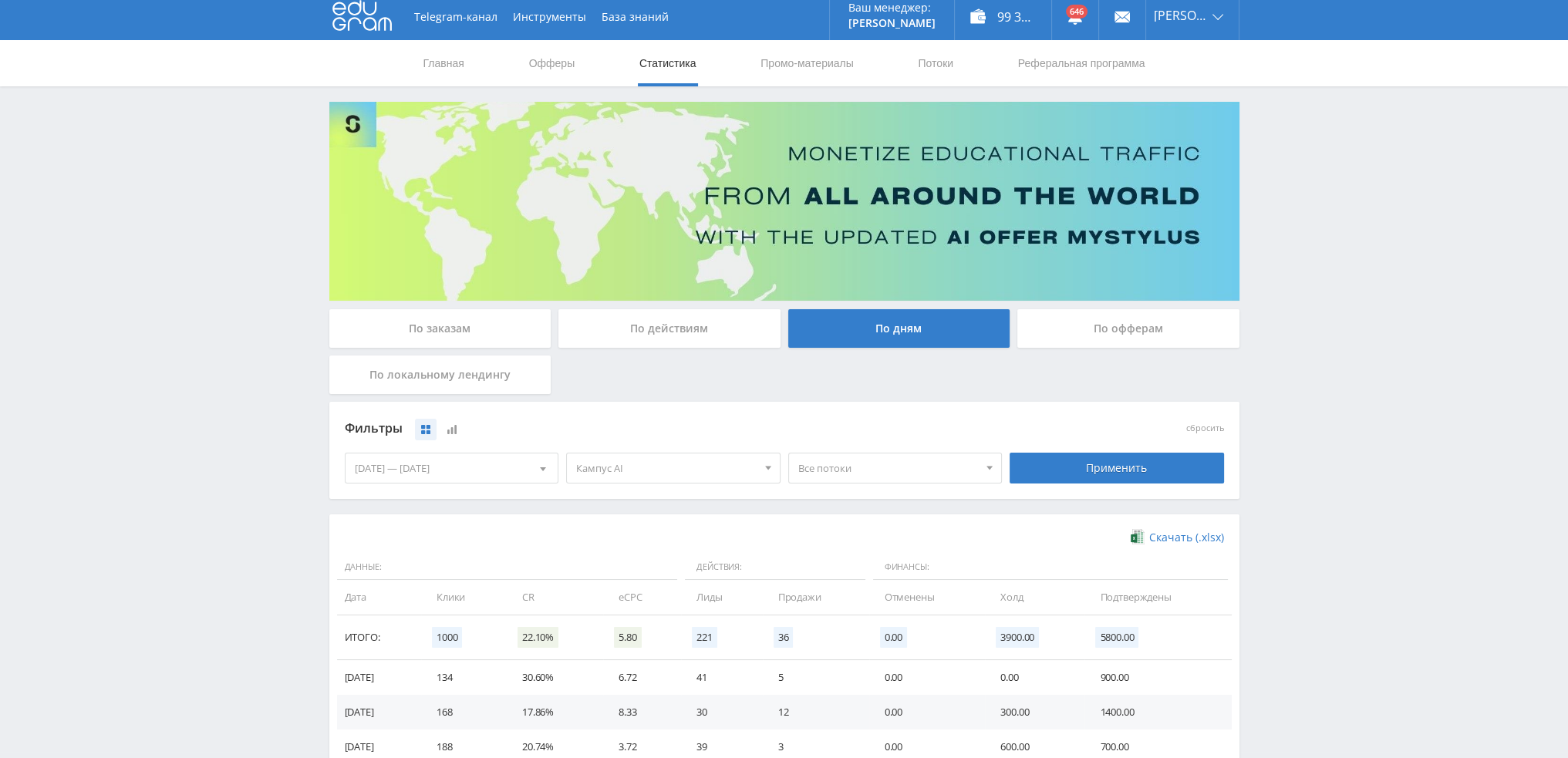
scroll to position [0, 0]
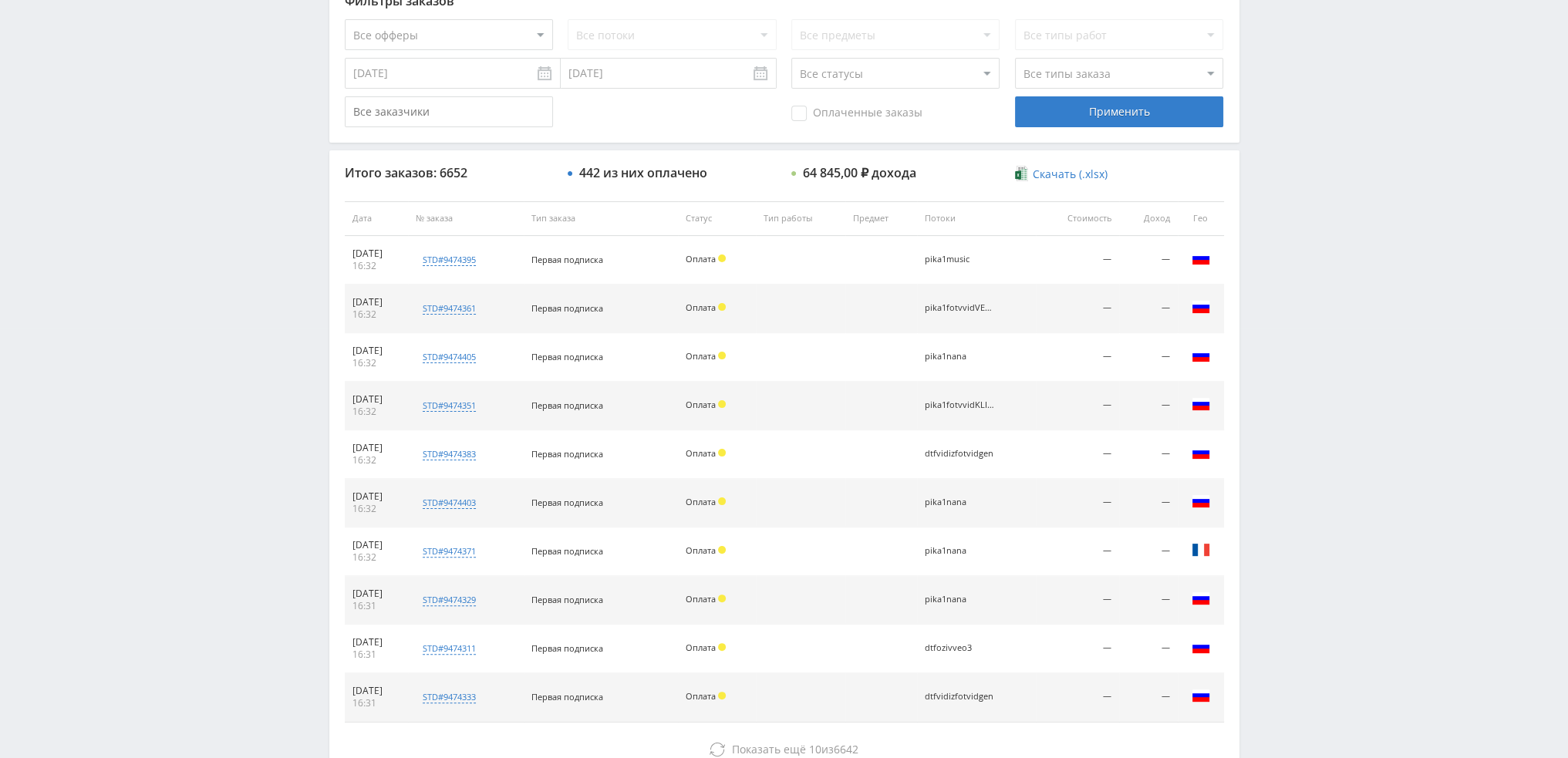
scroll to position [533, 0]
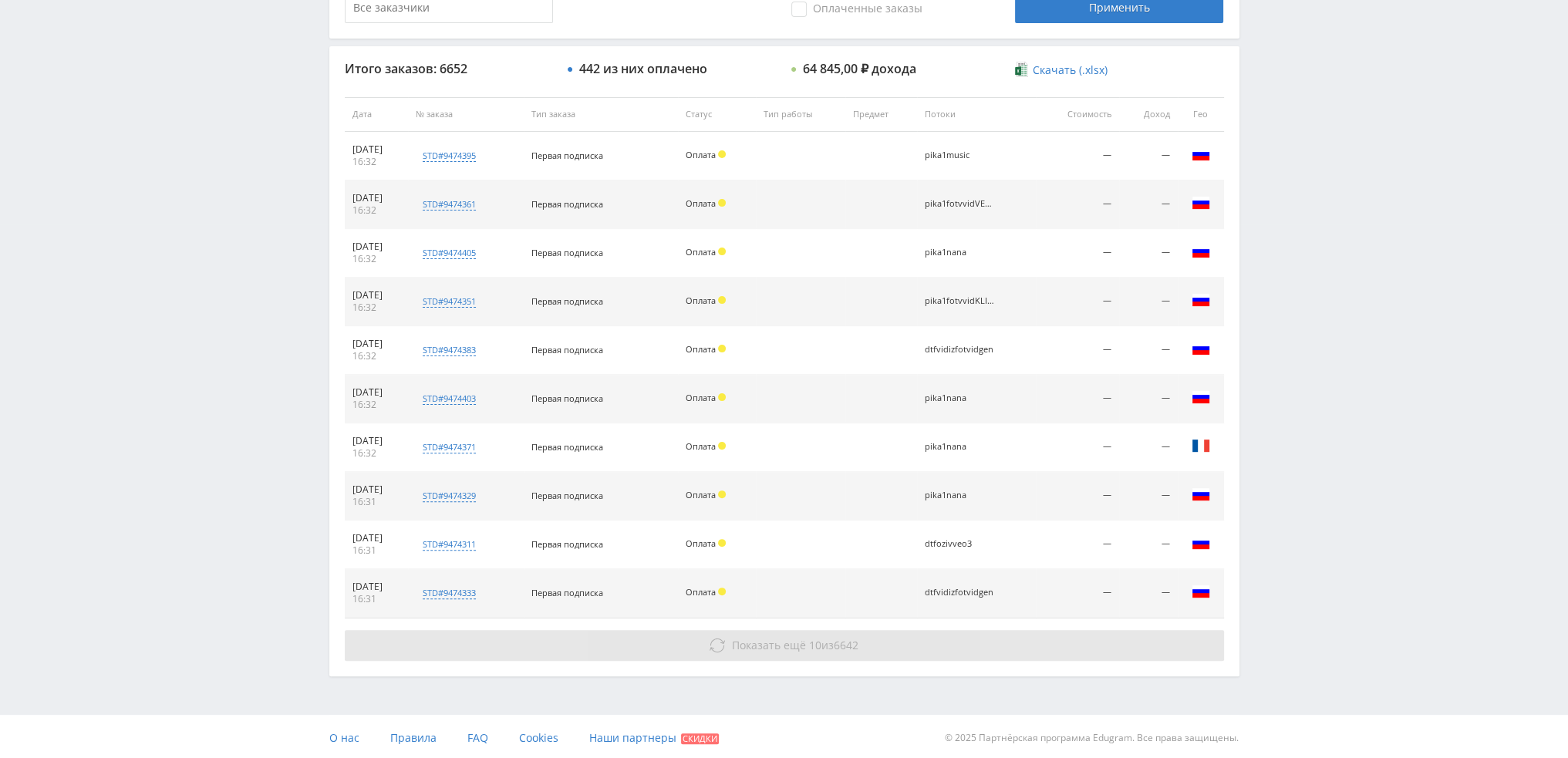
click at [682, 637] on button "Показать ещё 10 из 6642" at bounding box center [784, 645] width 879 height 30
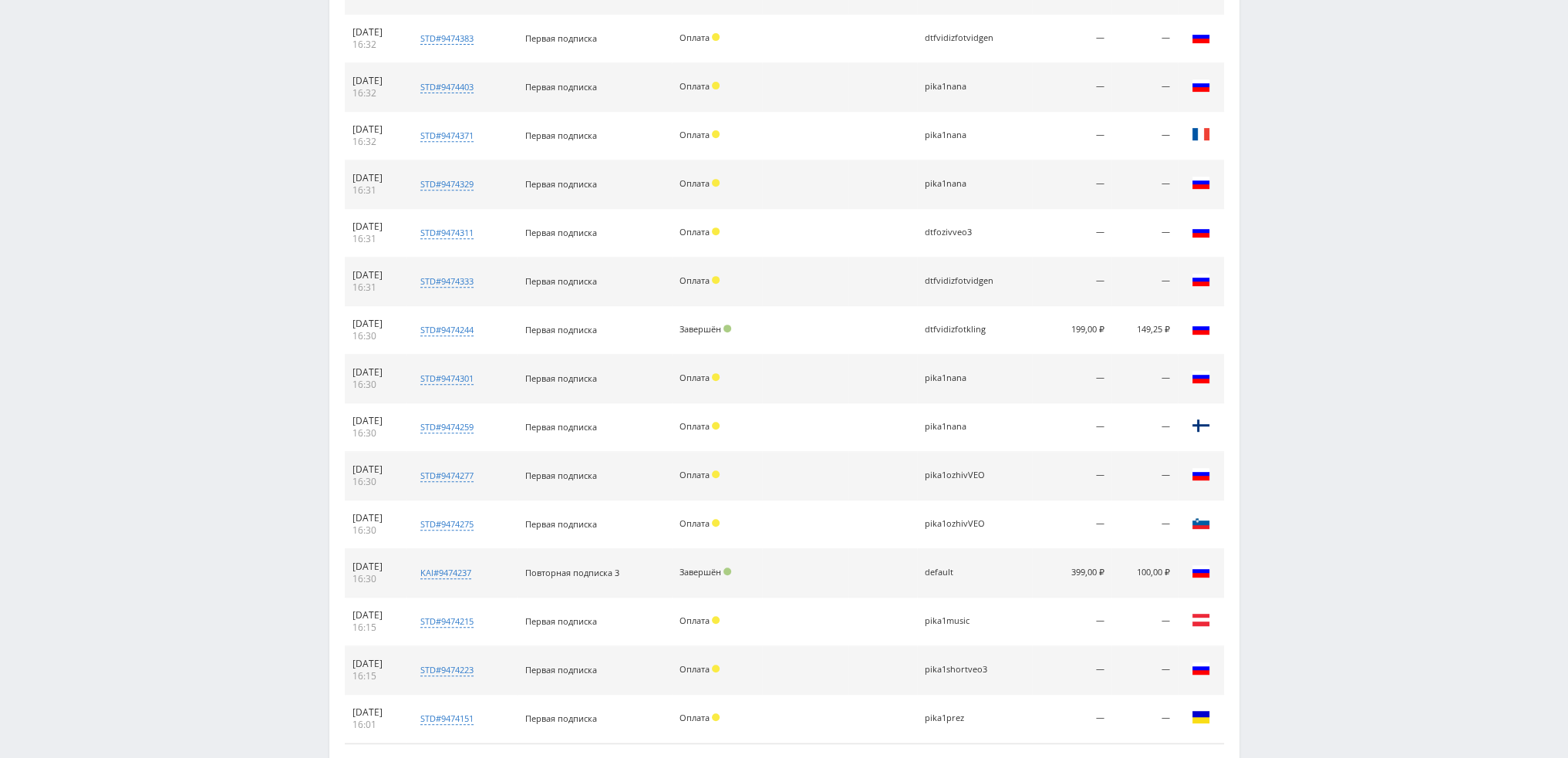
scroll to position [970, 0]
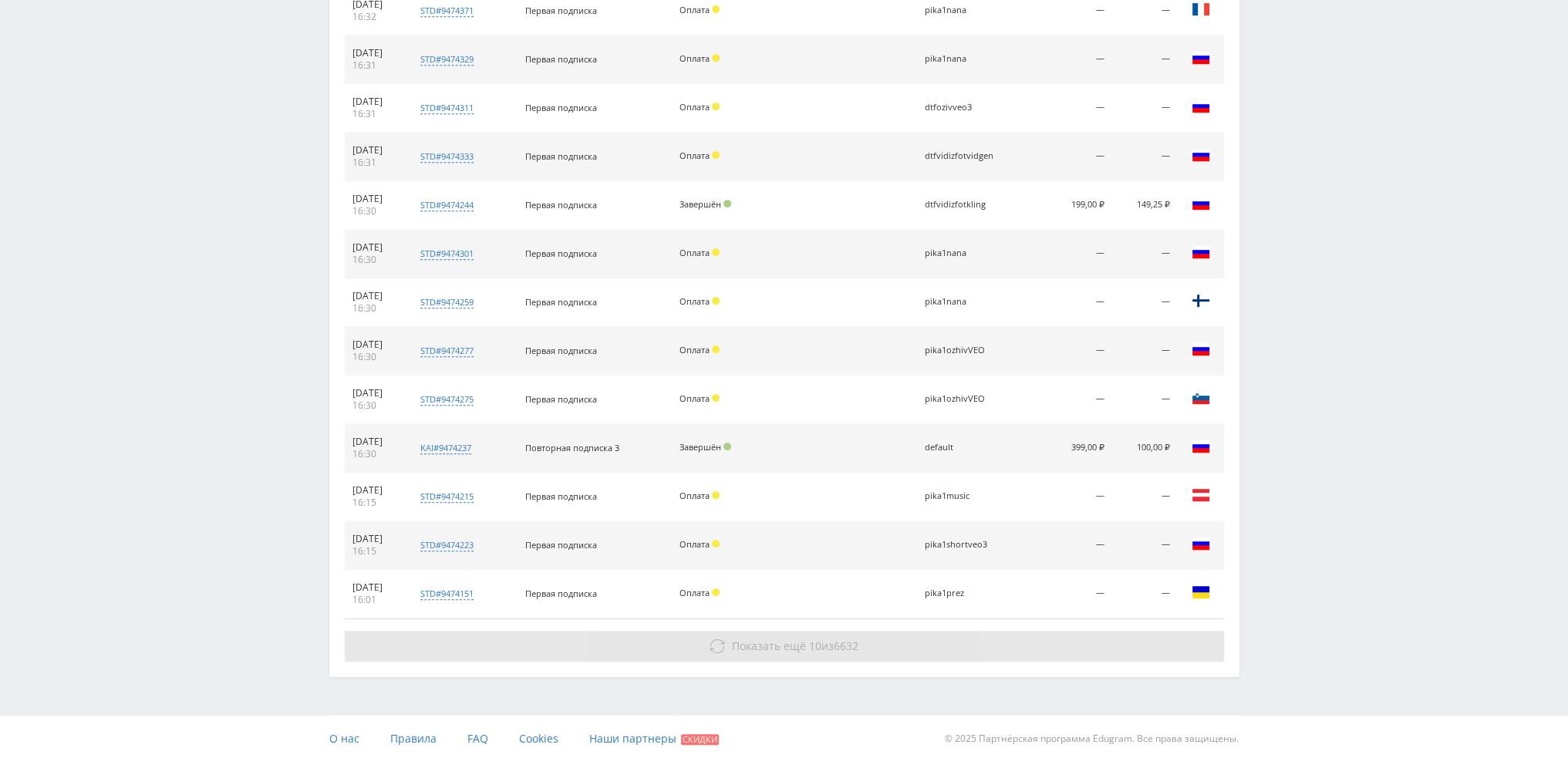
click at [702, 636] on button "Показать ещё 10 из 6632" at bounding box center [784, 646] width 879 height 30
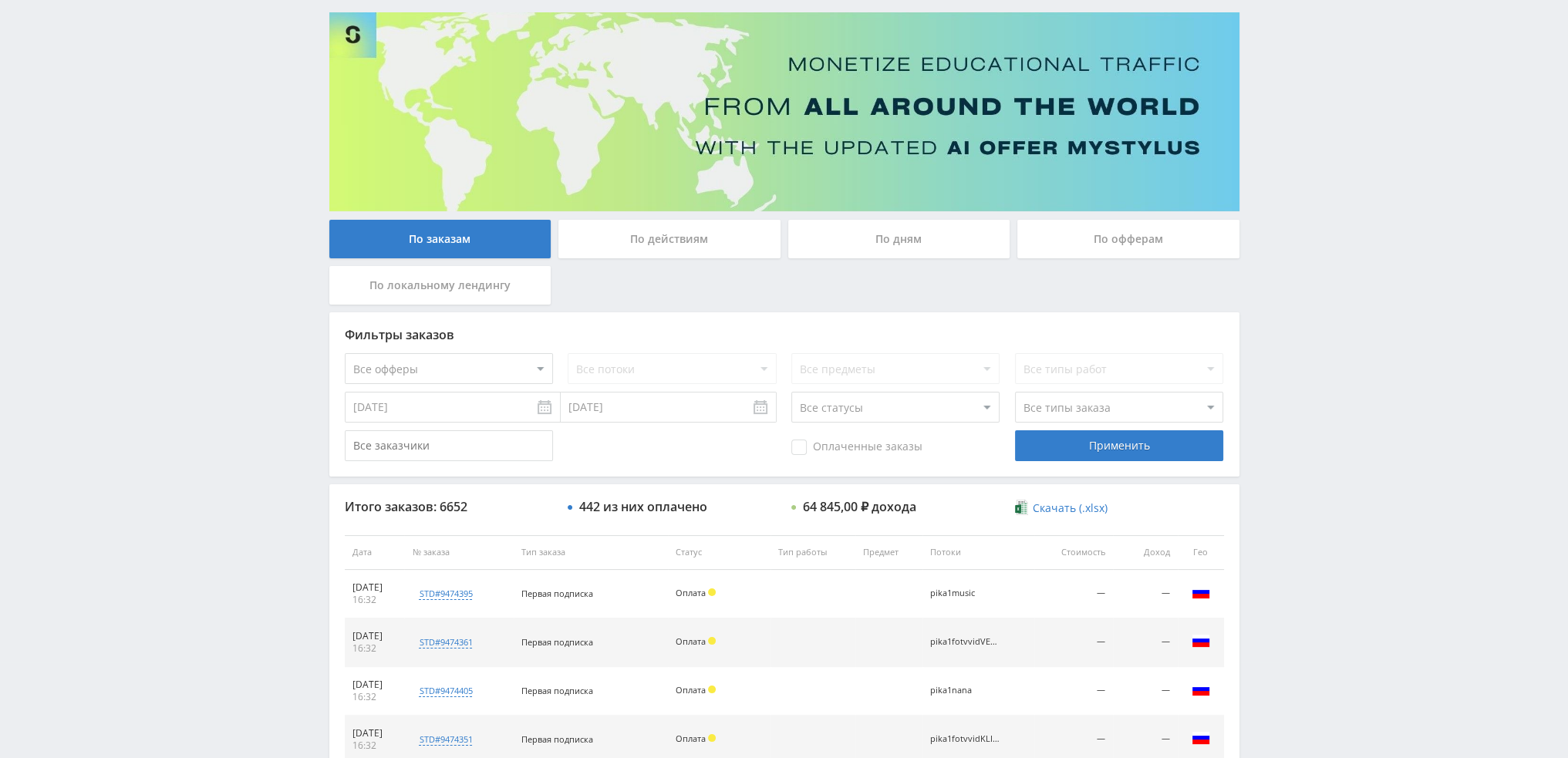
scroll to position [0, 0]
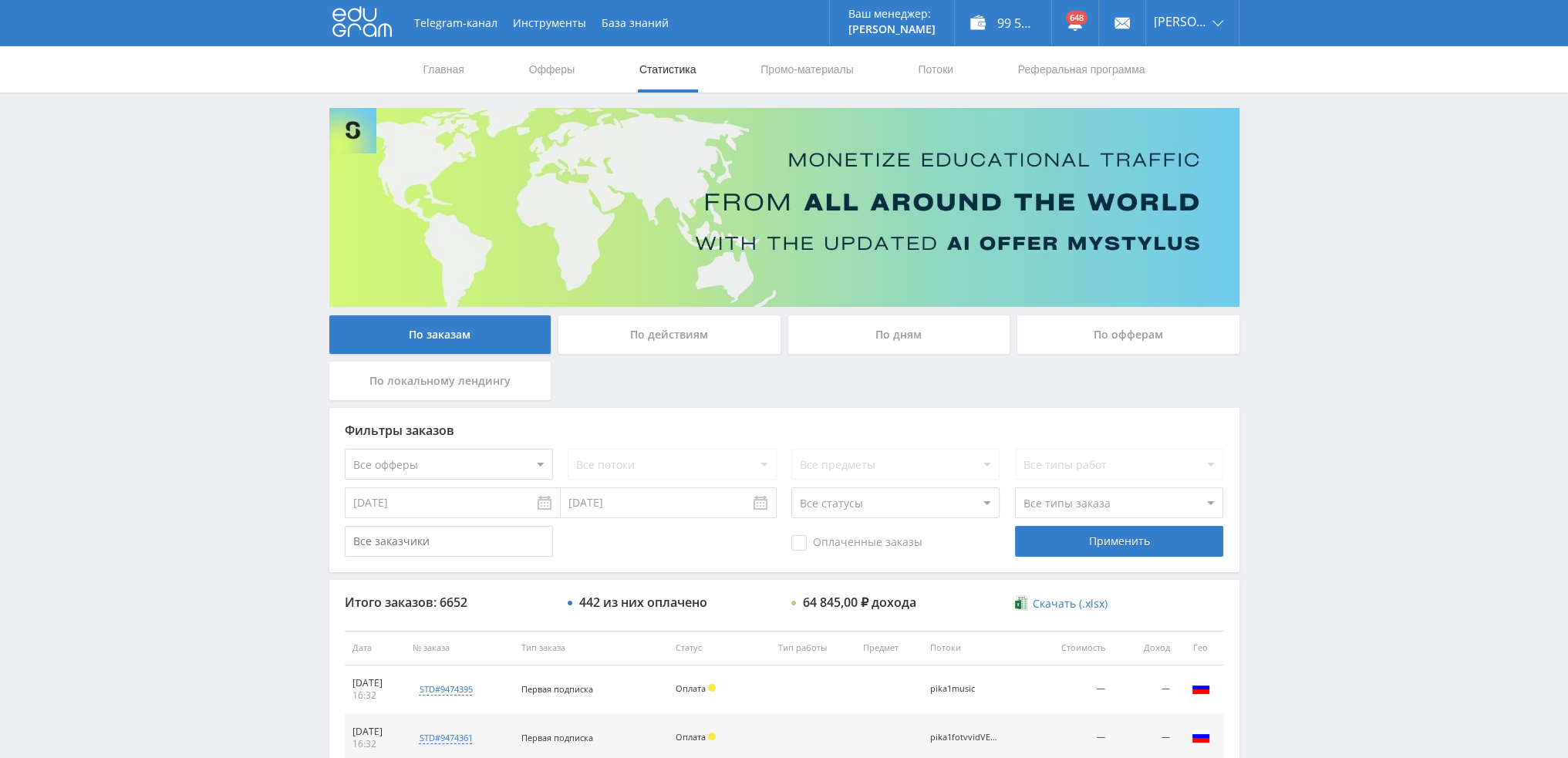
click at [865, 349] on div "По дням" at bounding box center [899, 335] width 222 height 38
click at [0, 0] on input "По дням" at bounding box center [0, 0] width 0 height 0
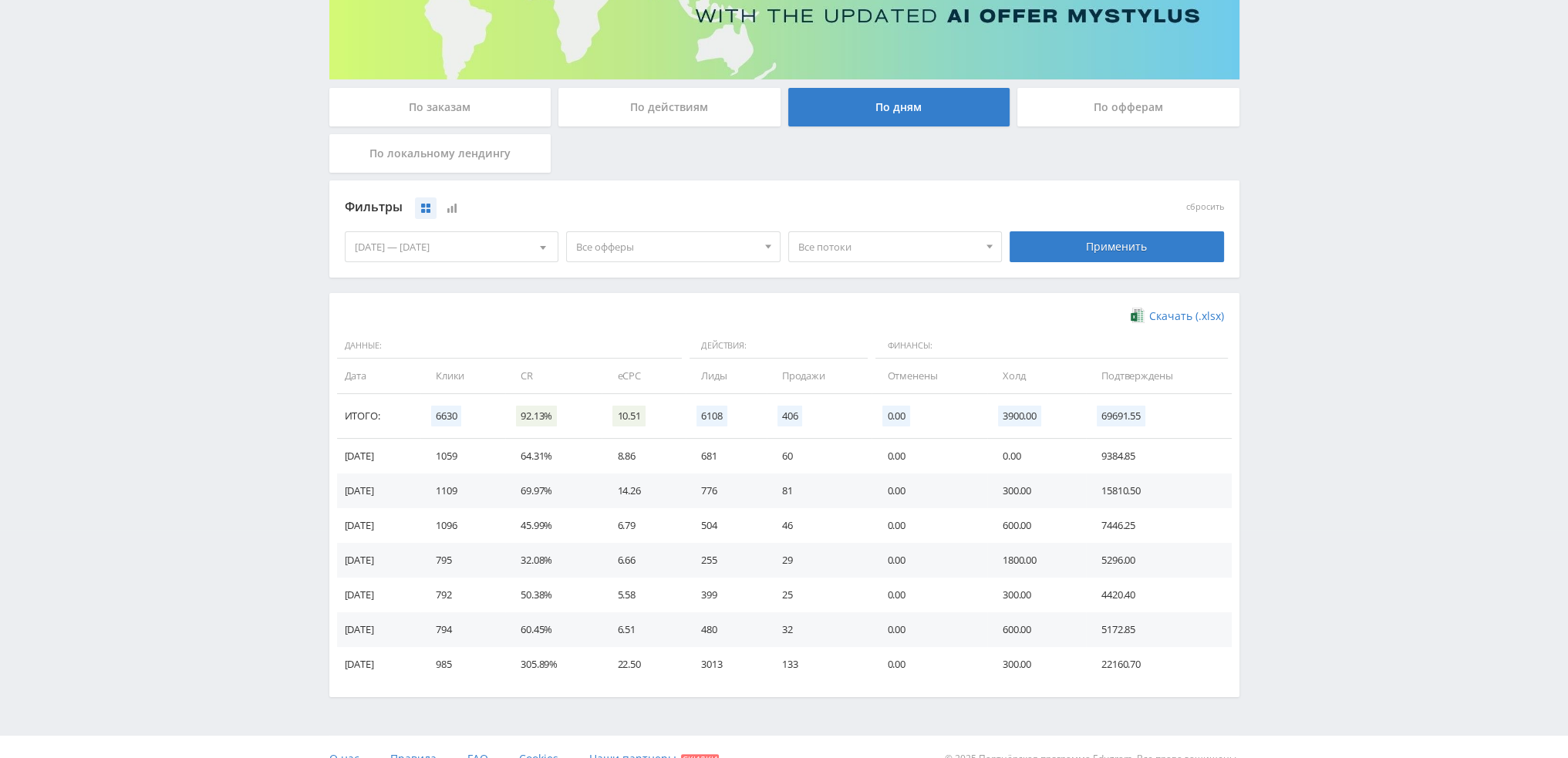
scroll to position [231, 0]
